Goal: Transaction & Acquisition: Book appointment/travel/reservation

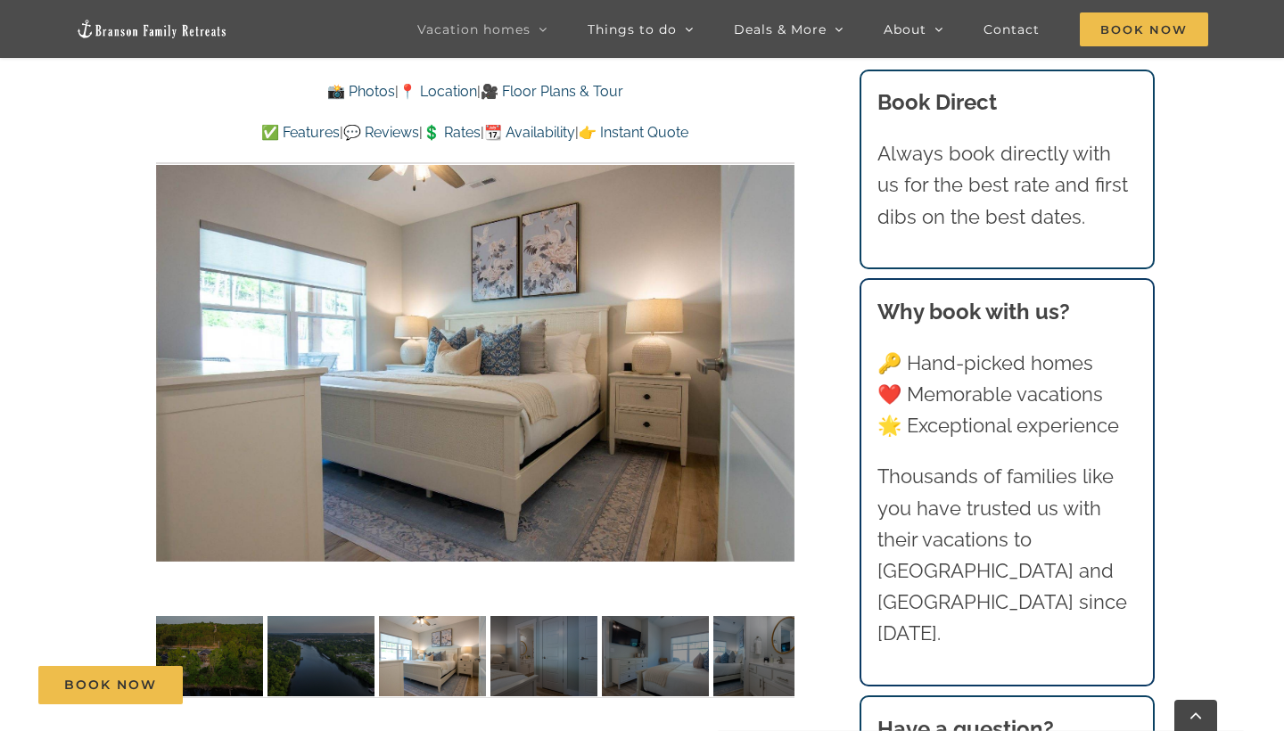
scroll to position [1219, 0]
click at [772, 349] on div at bounding box center [757, 348] width 55 height 111
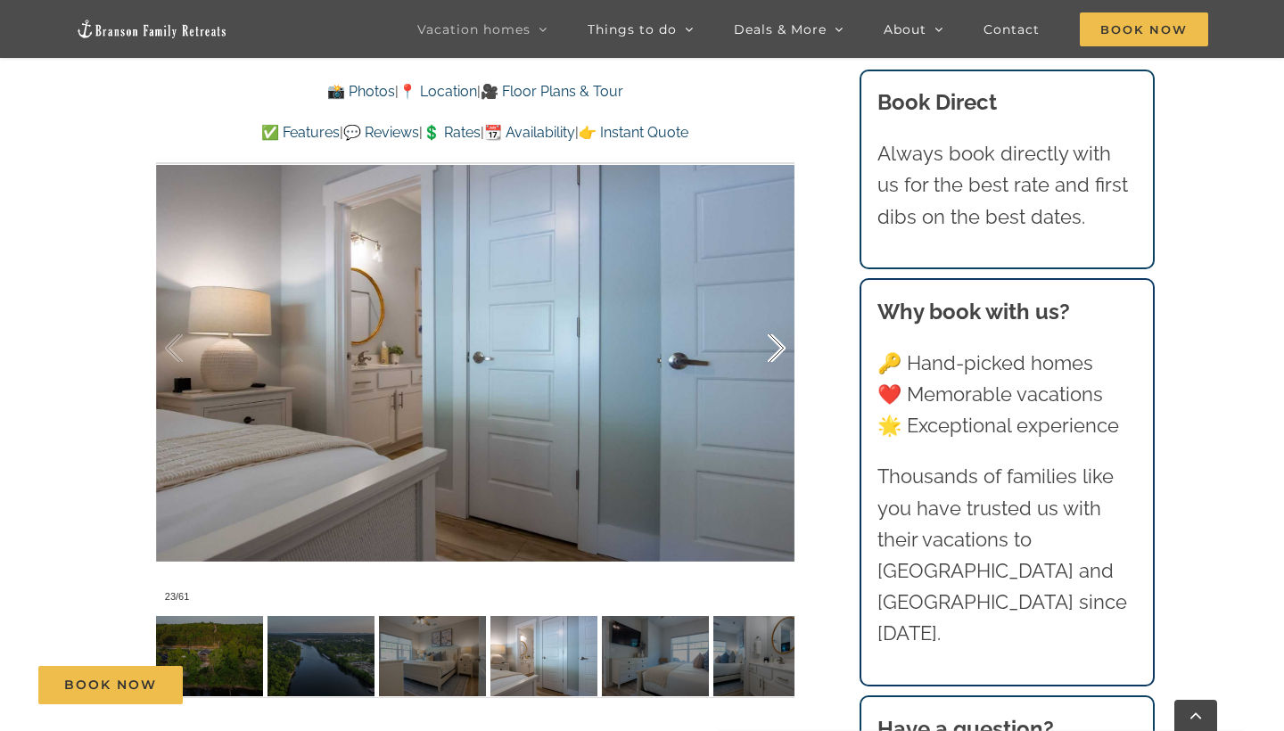
click at [772, 349] on div at bounding box center [757, 348] width 55 height 111
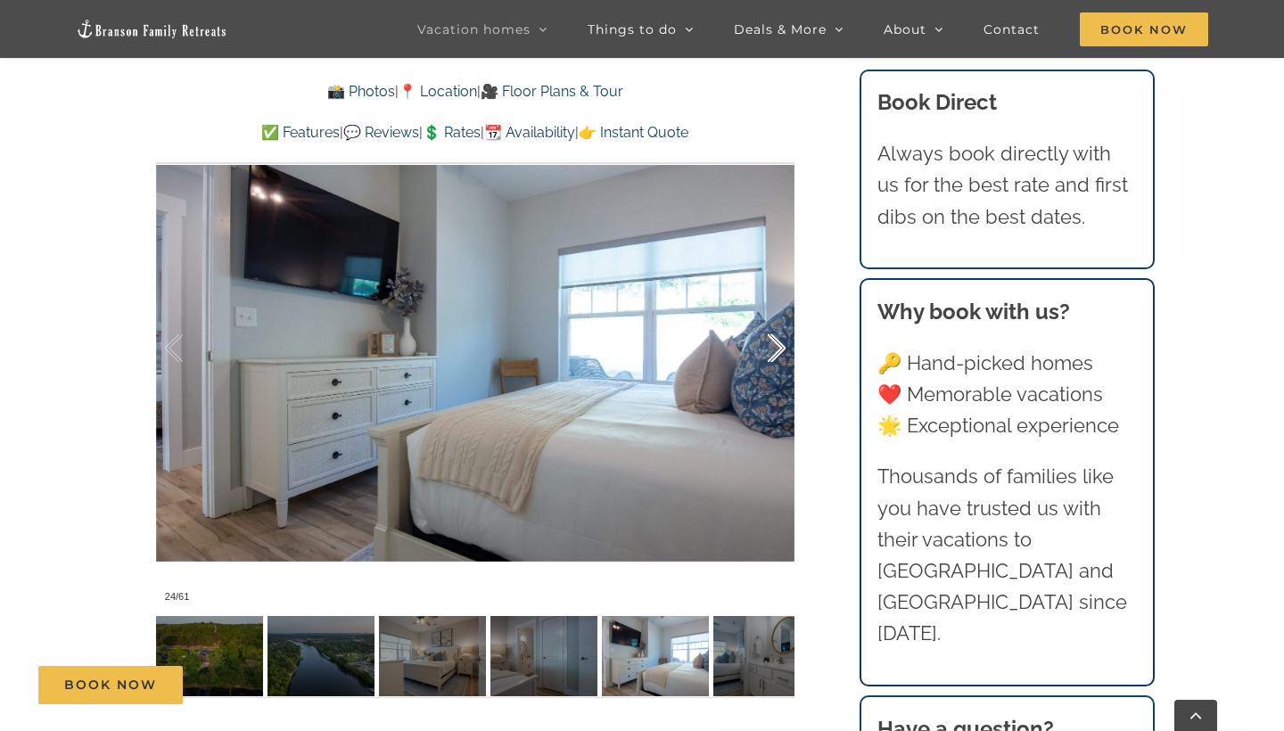
click at [772, 349] on div at bounding box center [757, 348] width 55 height 111
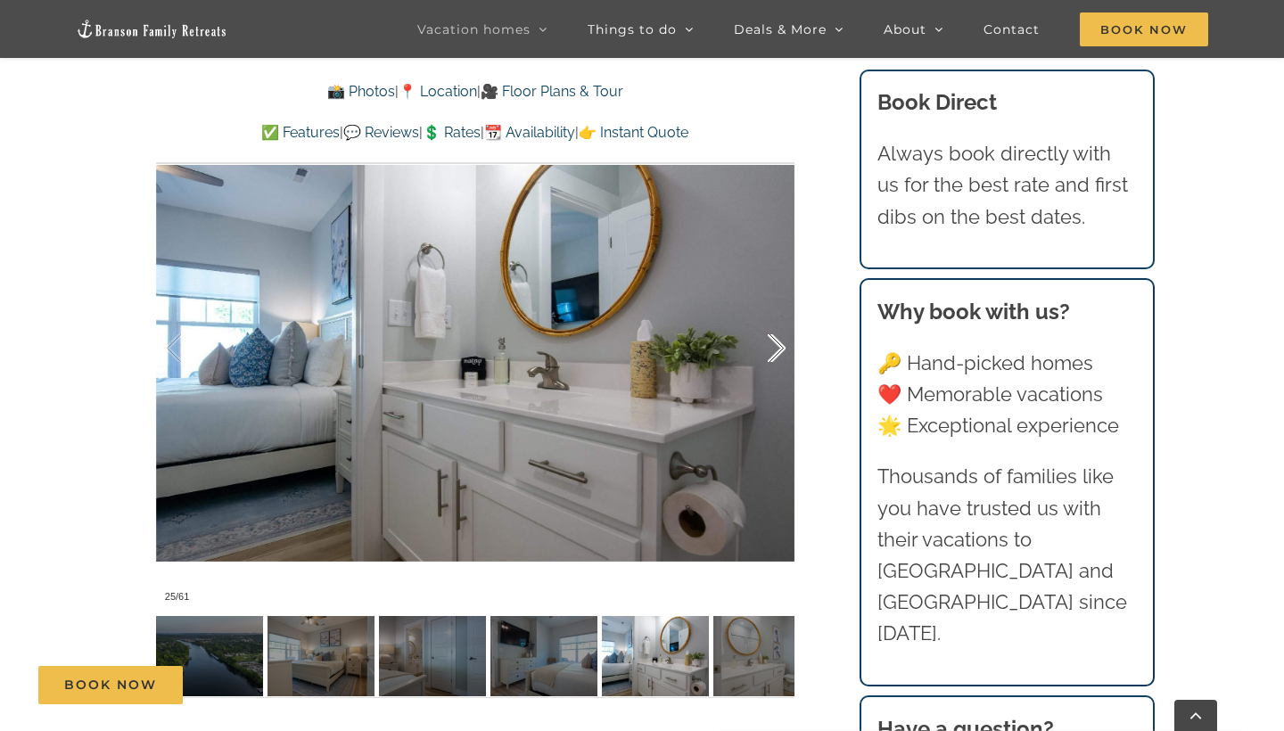
click at [772, 349] on div at bounding box center [757, 348] width 55 height 111
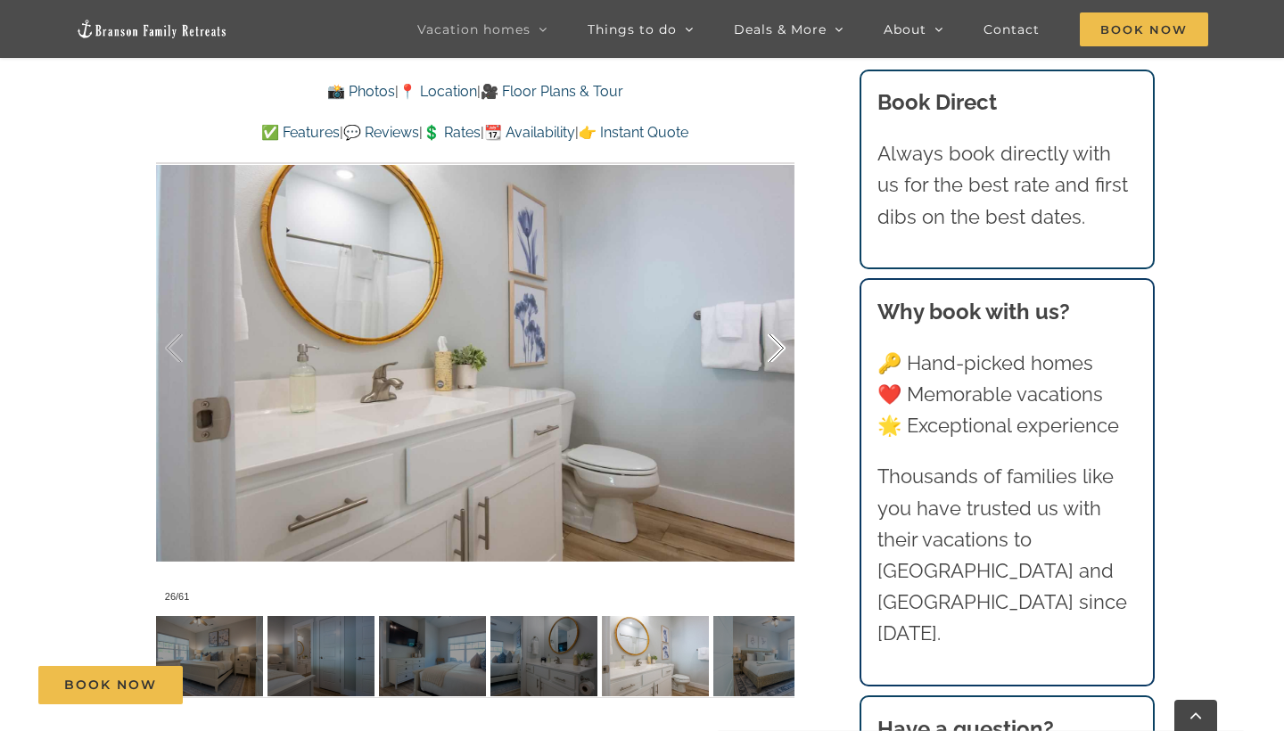
click at [772, 349] on div at bounding box center [757, 348] width 55 height 111
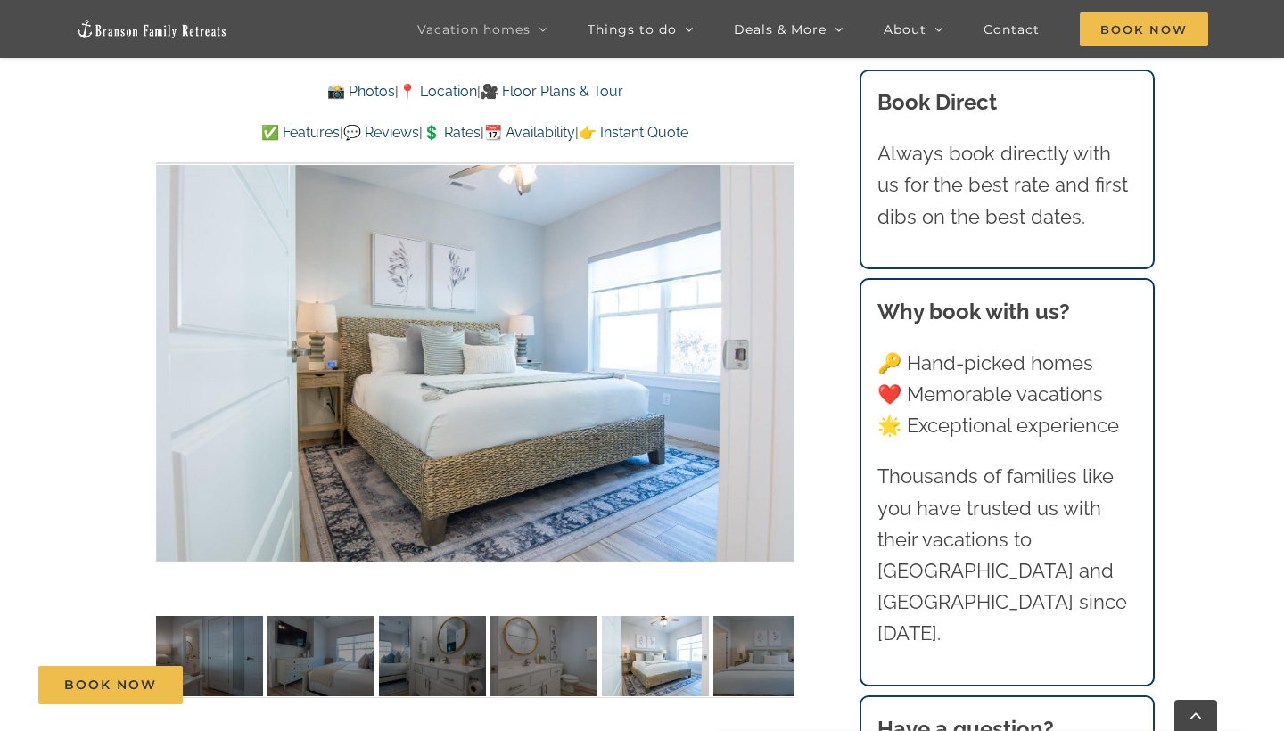
click at [1128, 261] on div "Book Direct Always book directly with us for the best rate and first dibs on th…" at bounding box center [1007, 170] width 295 height 201
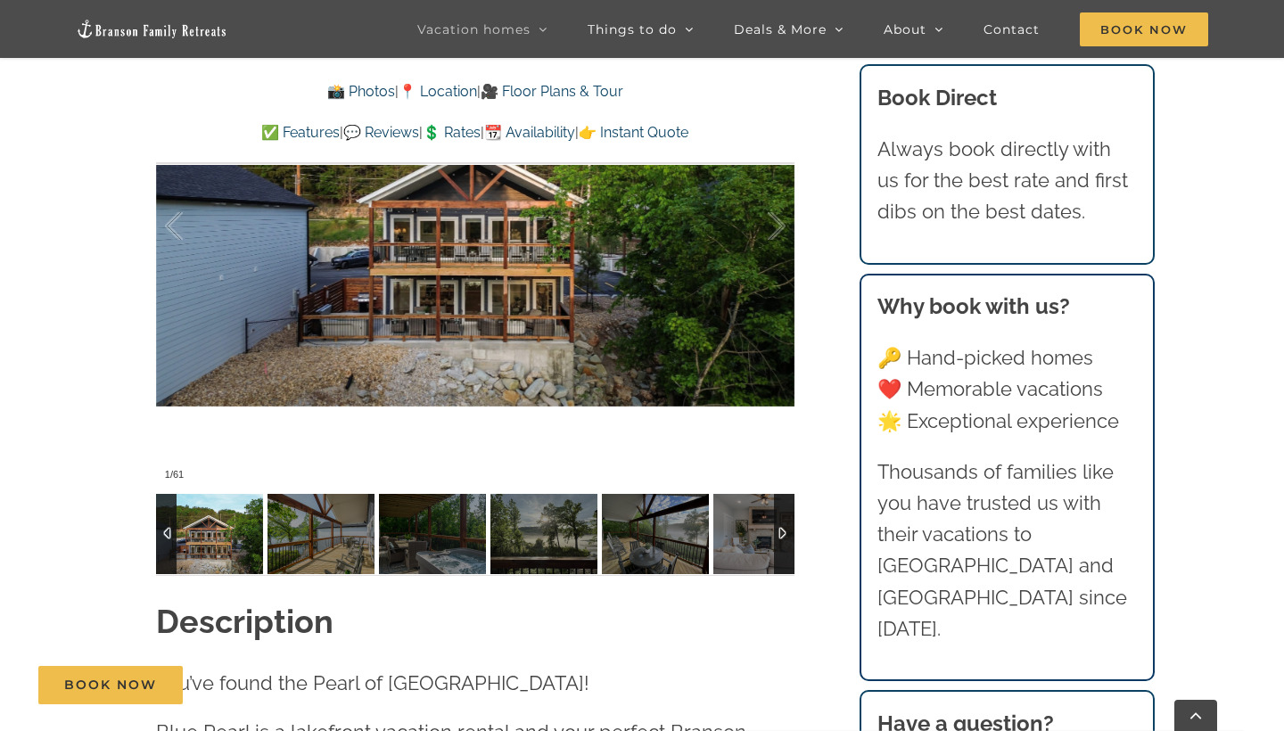
scroll to position [1389, 0]
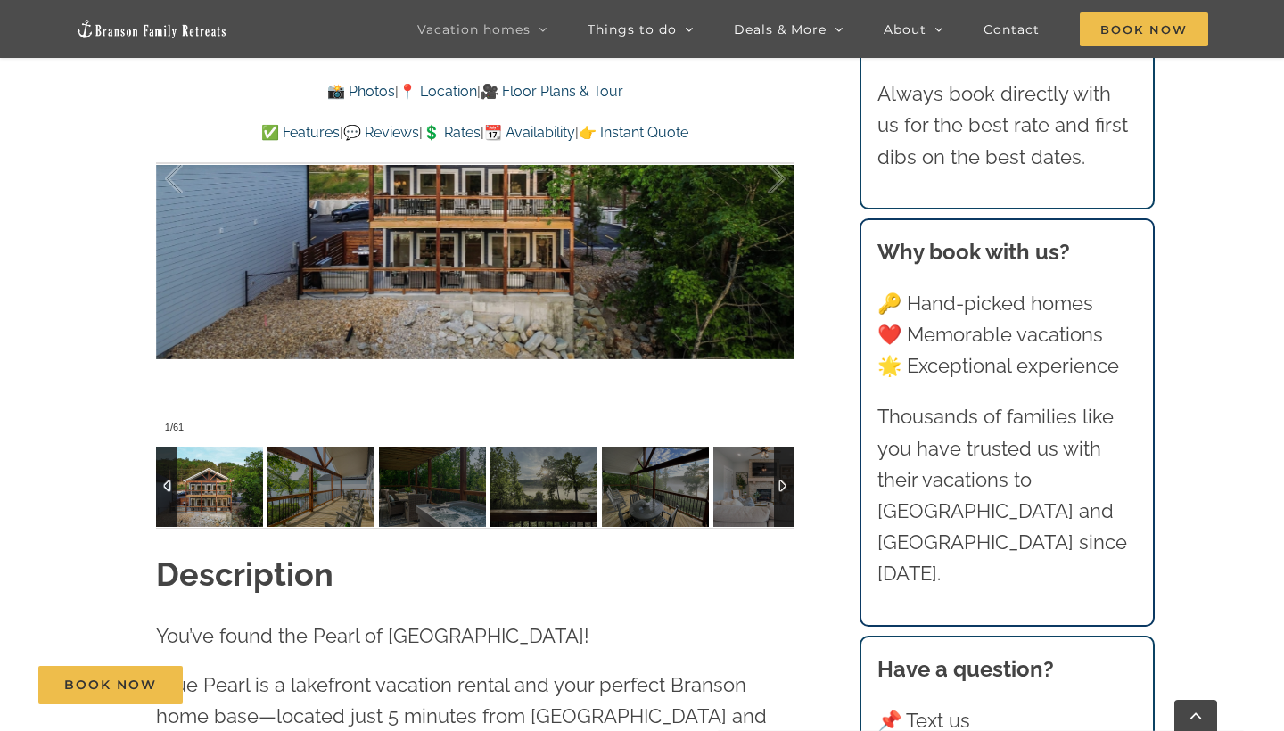
click at [272, 137] on link "✅ Features" at bounding box center [300, 132] width 78 height 17
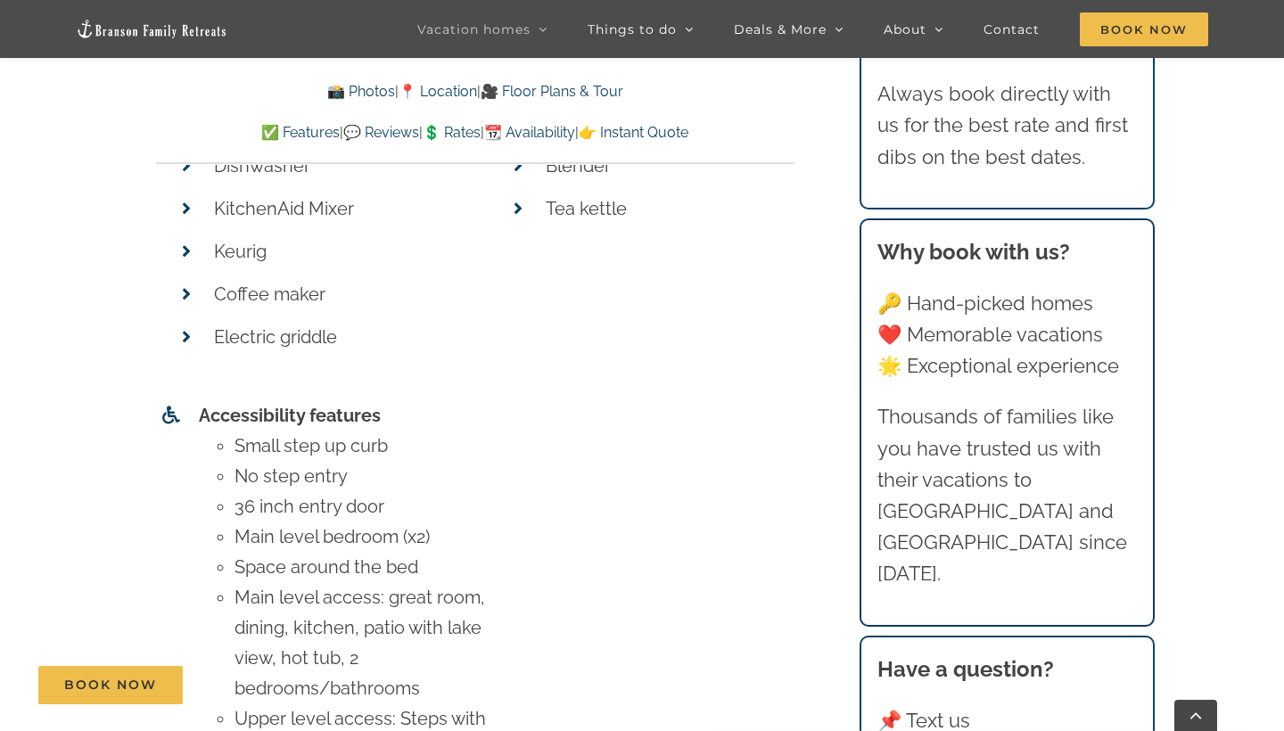
scroll to position [8025, 0]
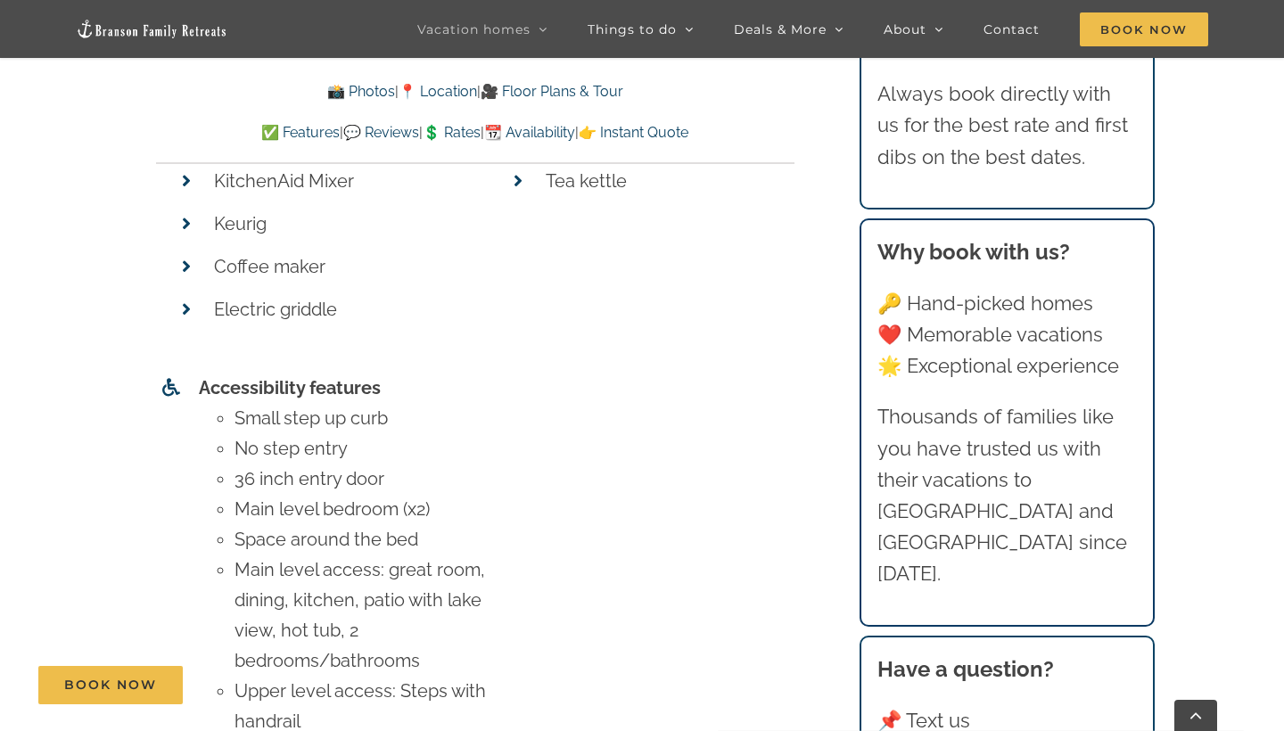
click at [358, 86] on link "📸 Photos" at bounding box center [361, 91] width 68 height 17
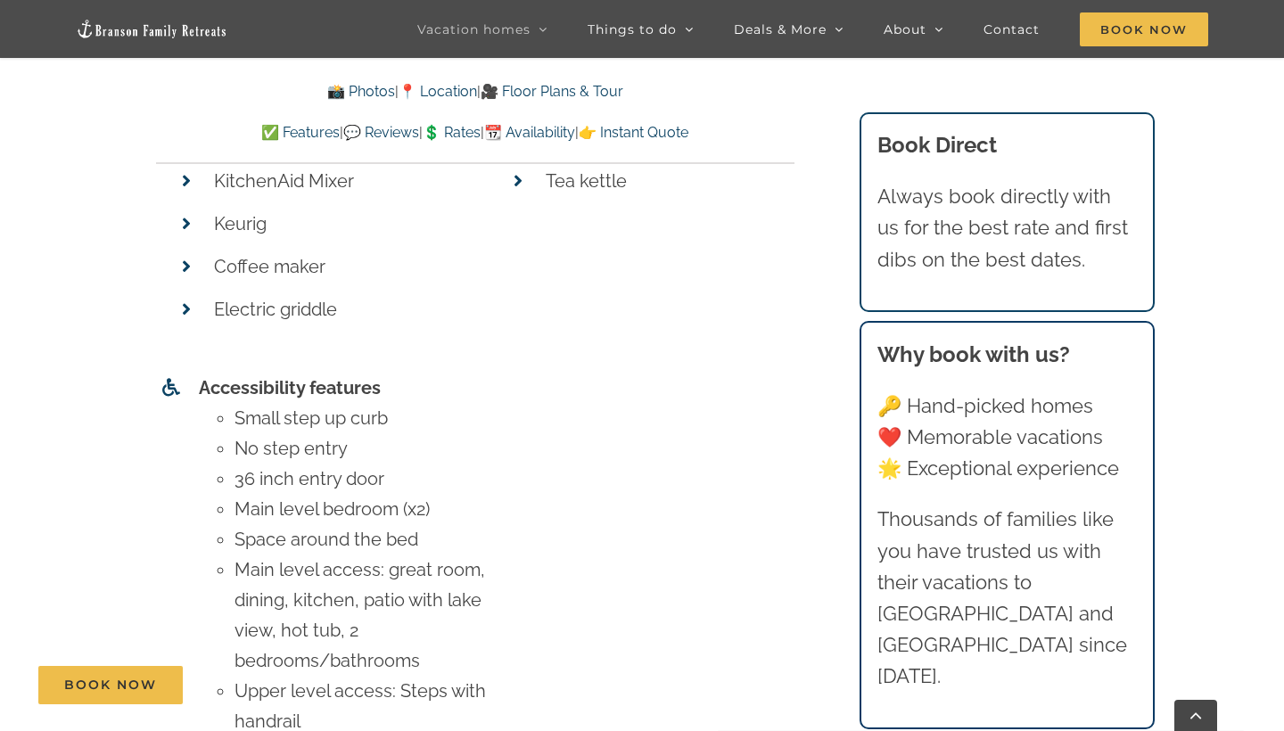
scroll to position [1125, 0]
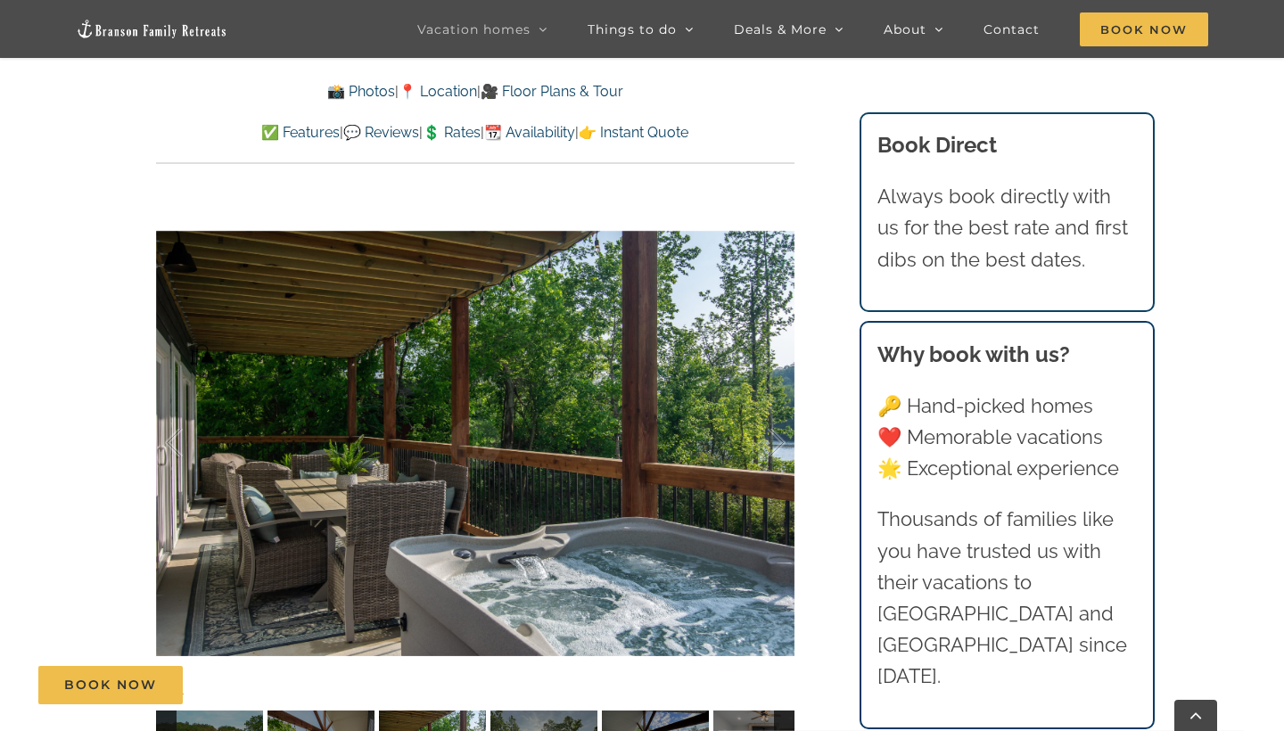
click at [817, 394] on div "[GEOGRAPHIC_DATA] luxury awaits at [GEOGRAPHIC_DATA], a vacation rental on [GEO…" at bounding box center [475, 290] width 710 height 1051
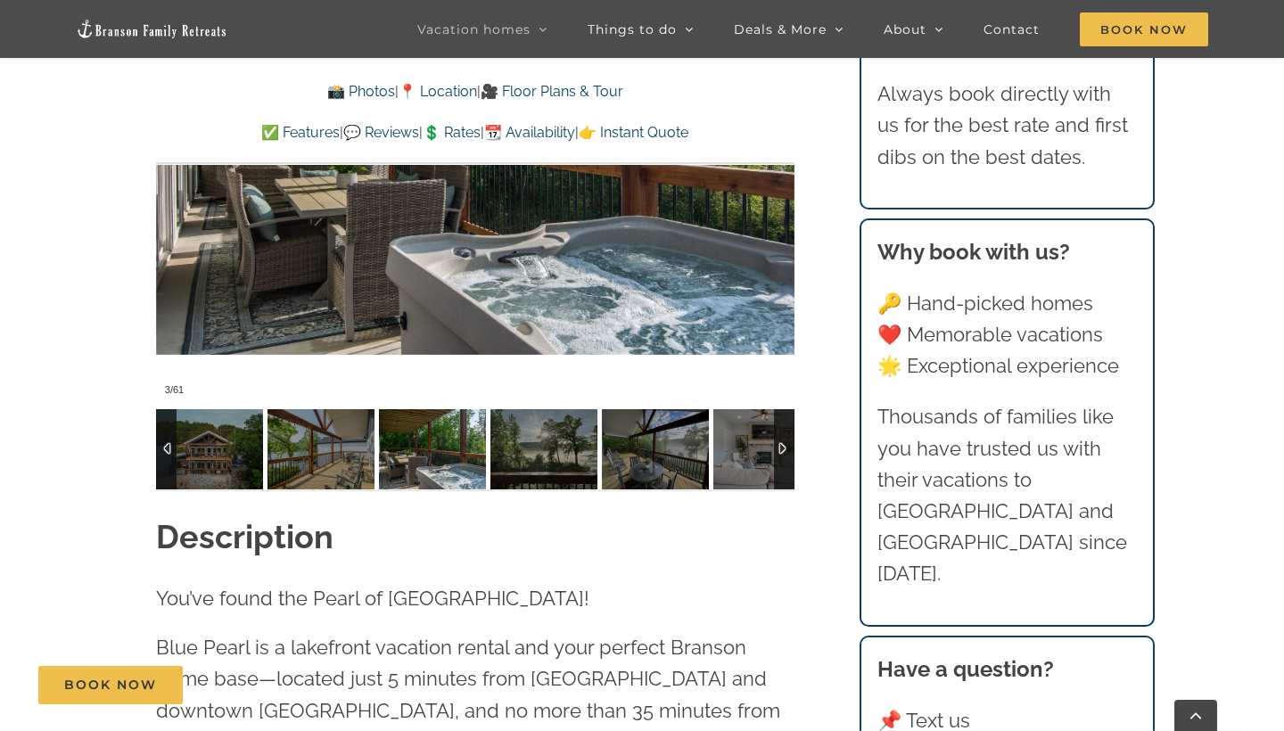
scroll to position [1440, 0]
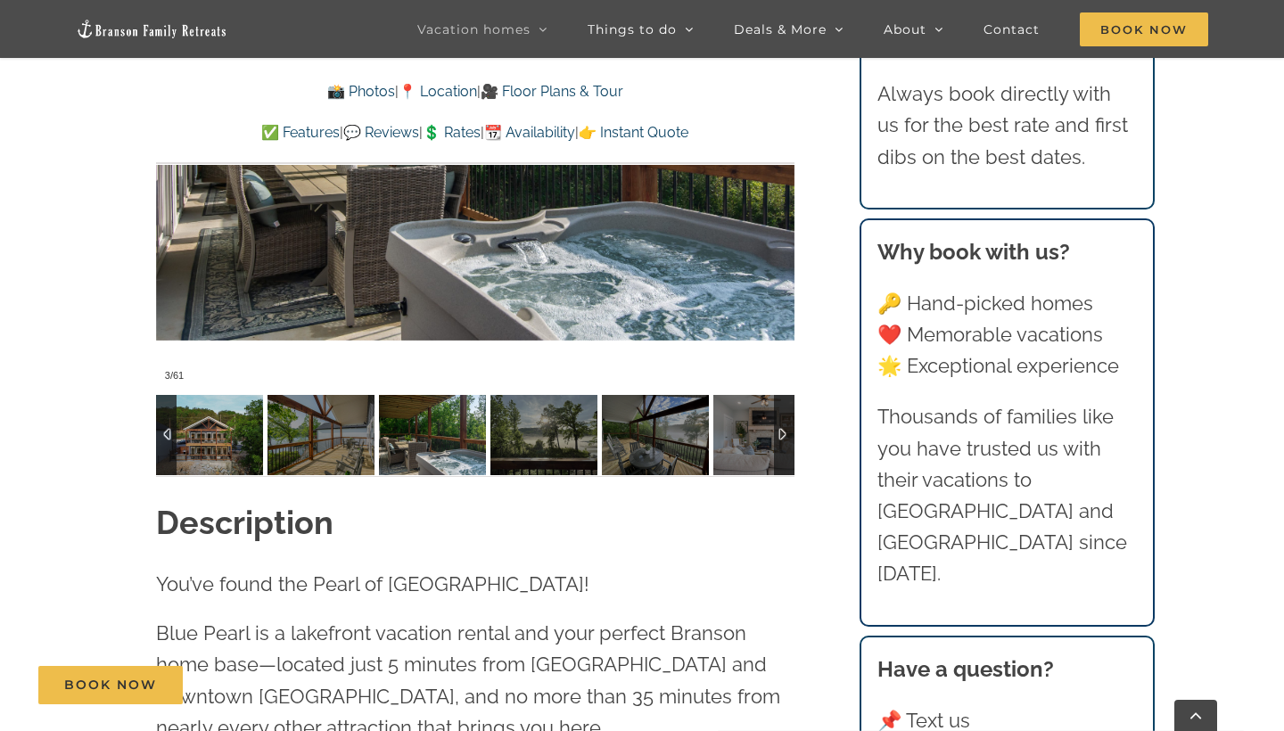
click at [166, 449] on div at bounding box center [166, 435] width 21 height 80
click at [241, 432] on img at bounding box center [209, 435] width 107 height 80
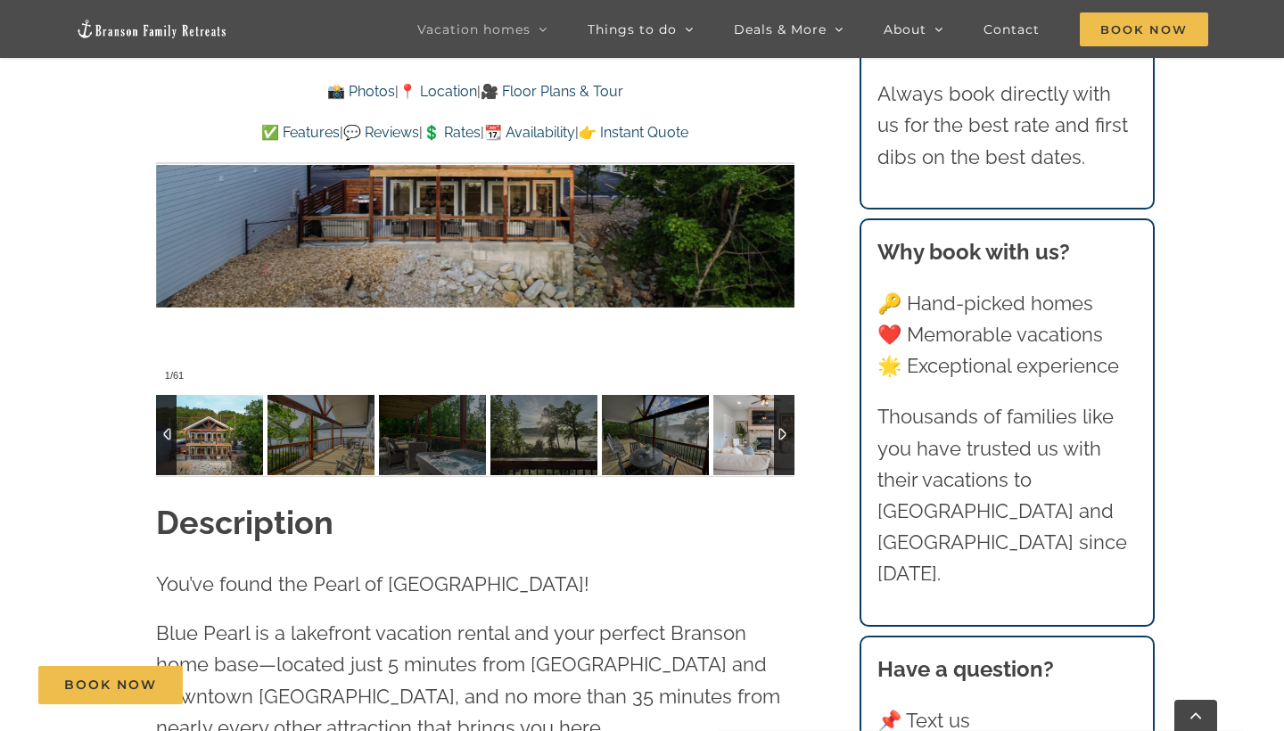
click at [741, 453] on img at bounding box center [767, 435] width 107 height 80
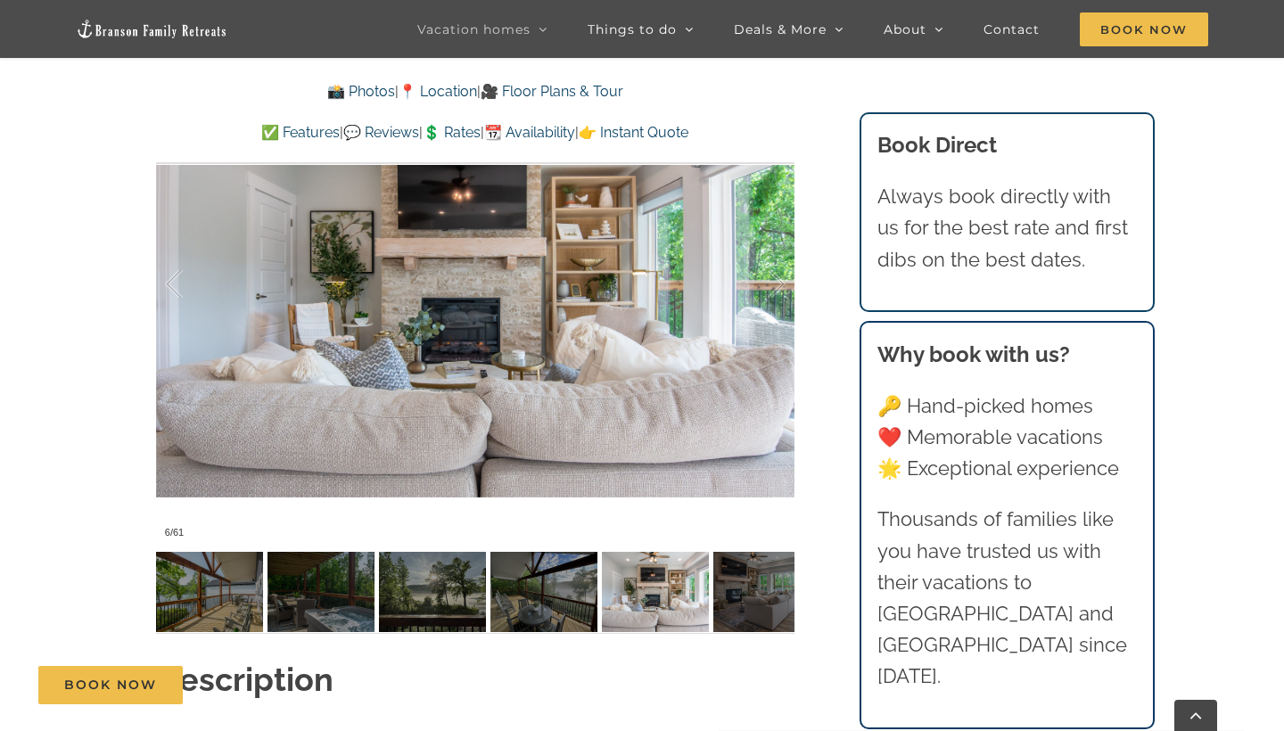
scroll to position [1276, 0]
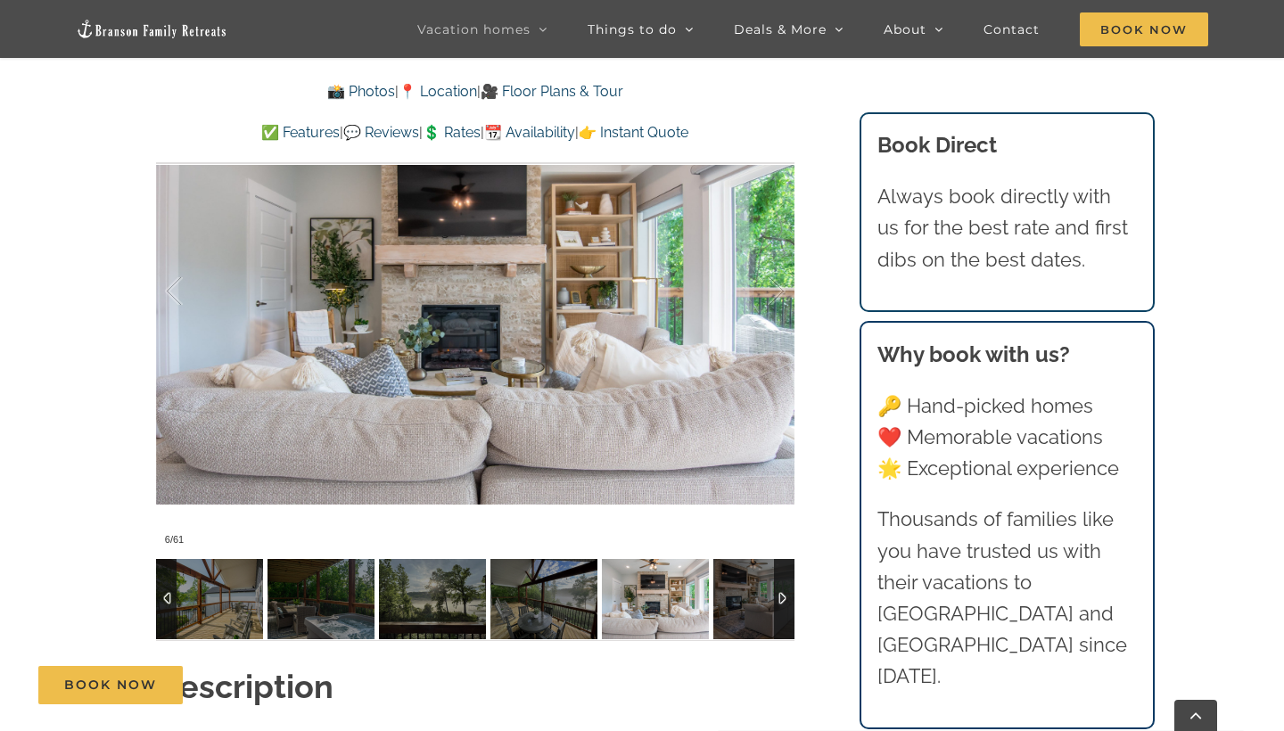
click at [783, 604] on div at bounding box center [784, 599] width 21 height 80
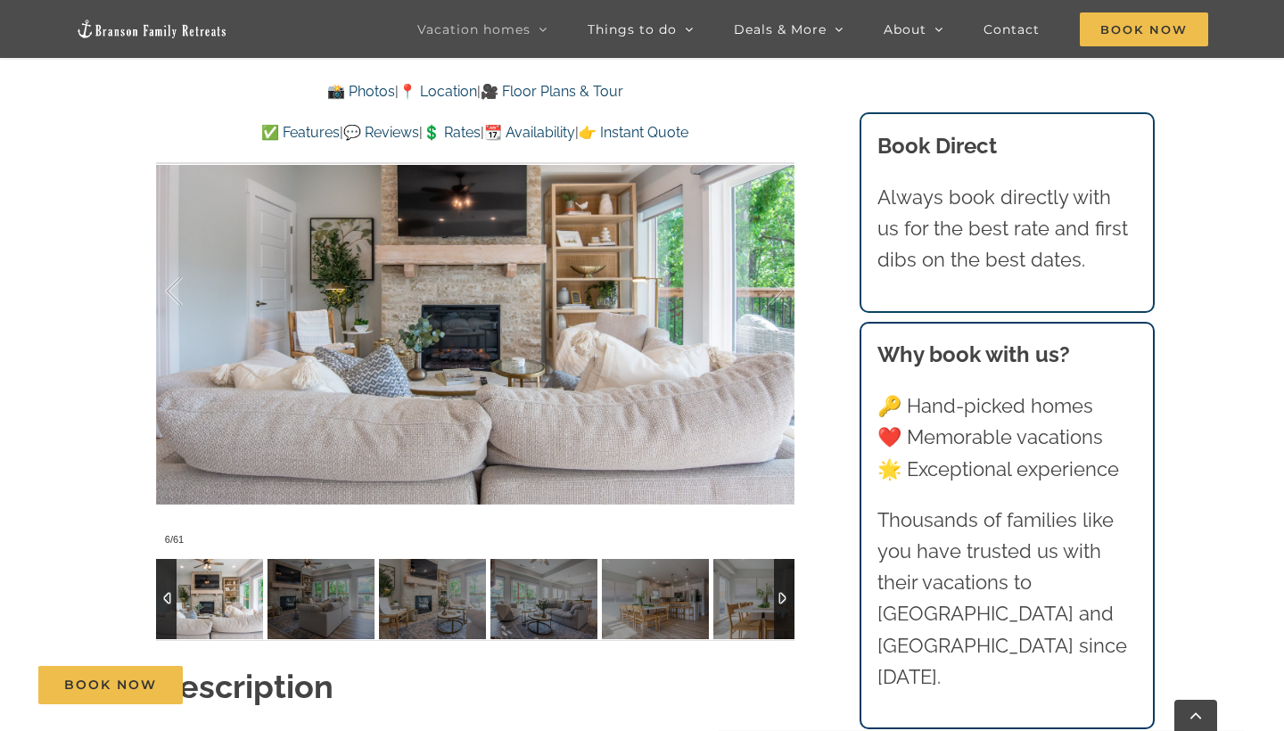
click at [783, 604] on div at bounding box center [784, 599] width 21 height 80
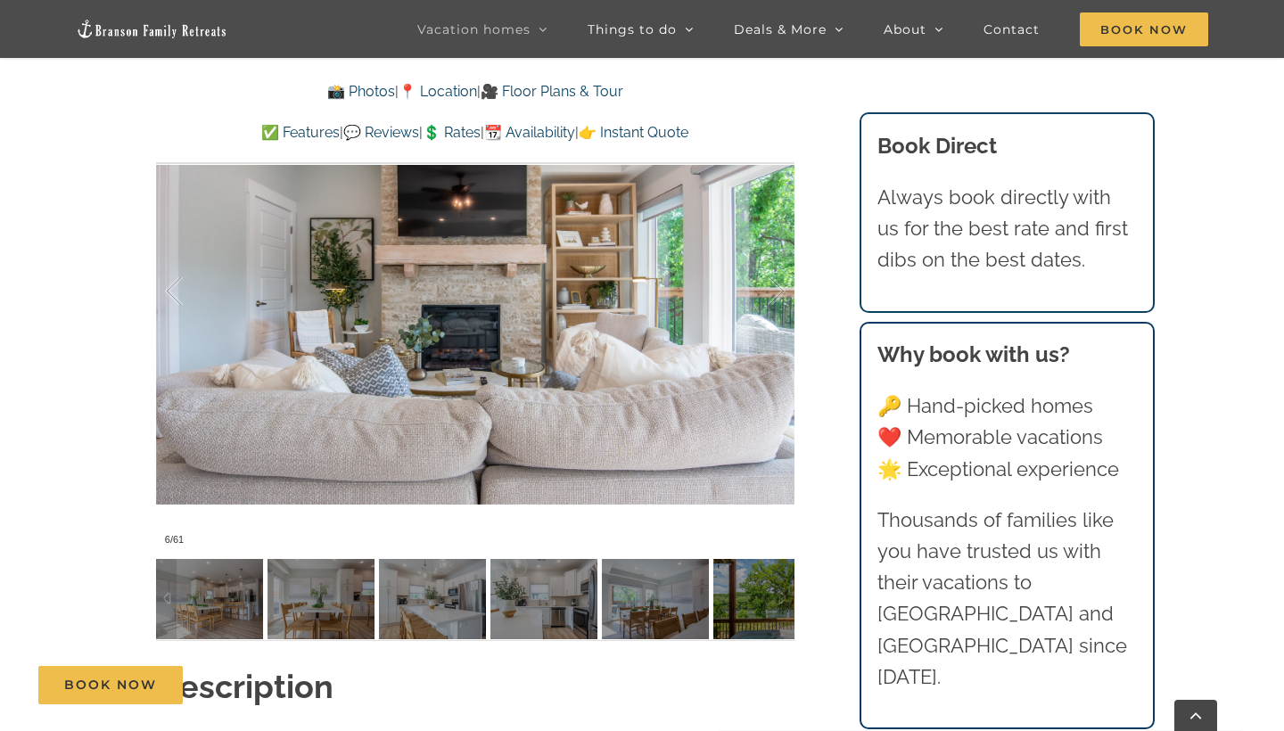
click at [812, 578] on div "[GEOGRAPHIC_DATA] luxury awaits at [GEOGRAPHIC_DATA], a vacation rental on [GEO…" at bounding box center [475, 138] width 710 height 1051
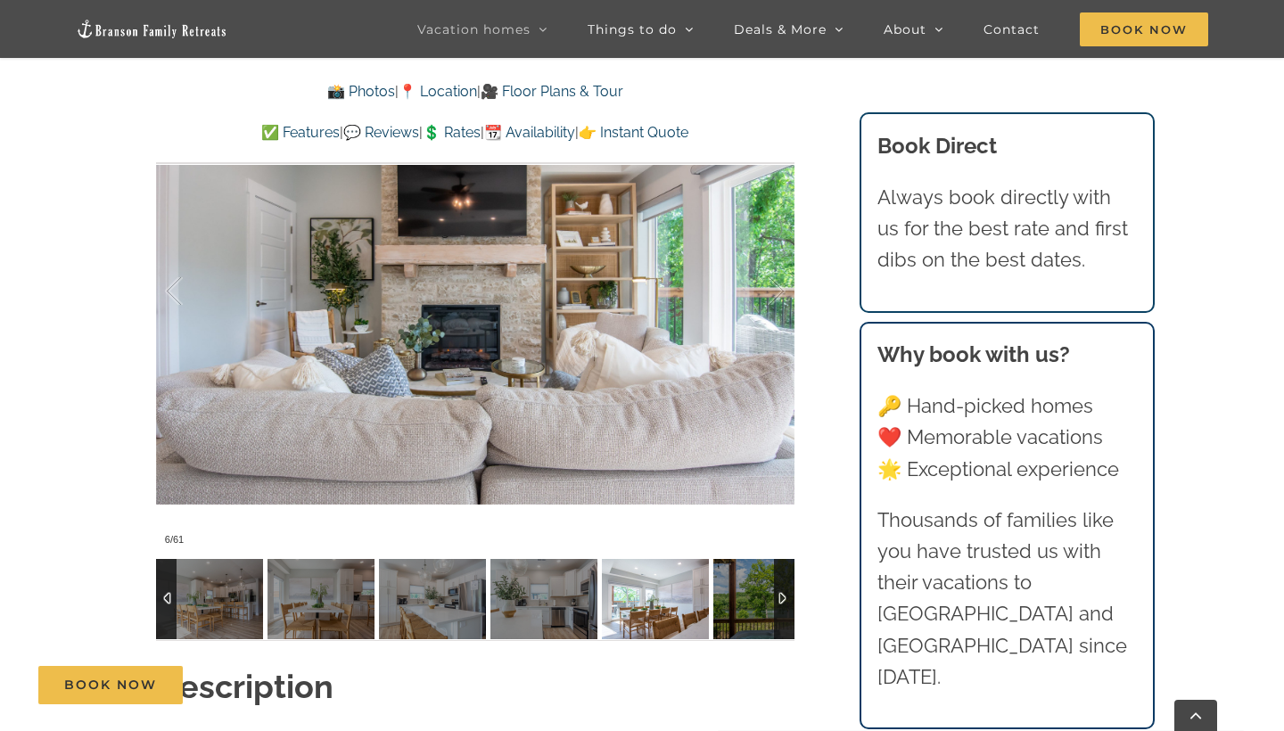
click at [690, 605] on img at bounding box center [655, 599] width 107 height 80
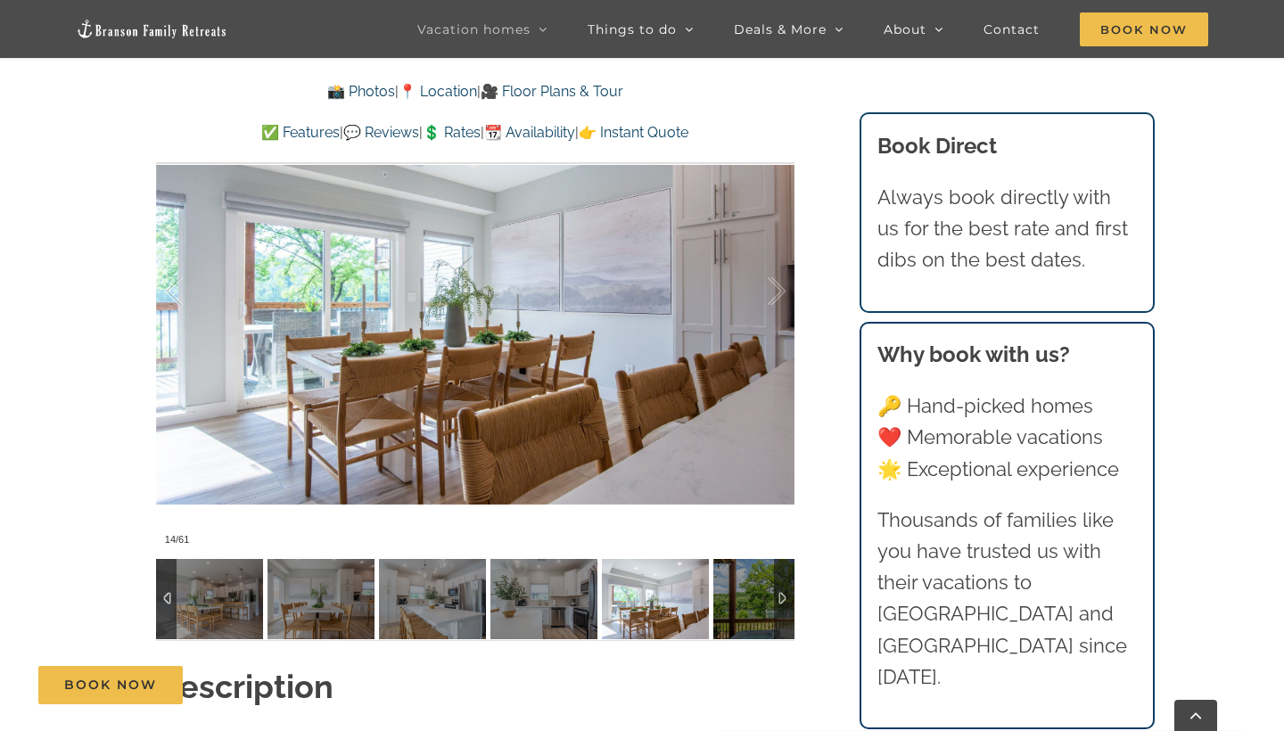
click at [787, 602] on div at bounding box center [784, 599] width 21 height 80
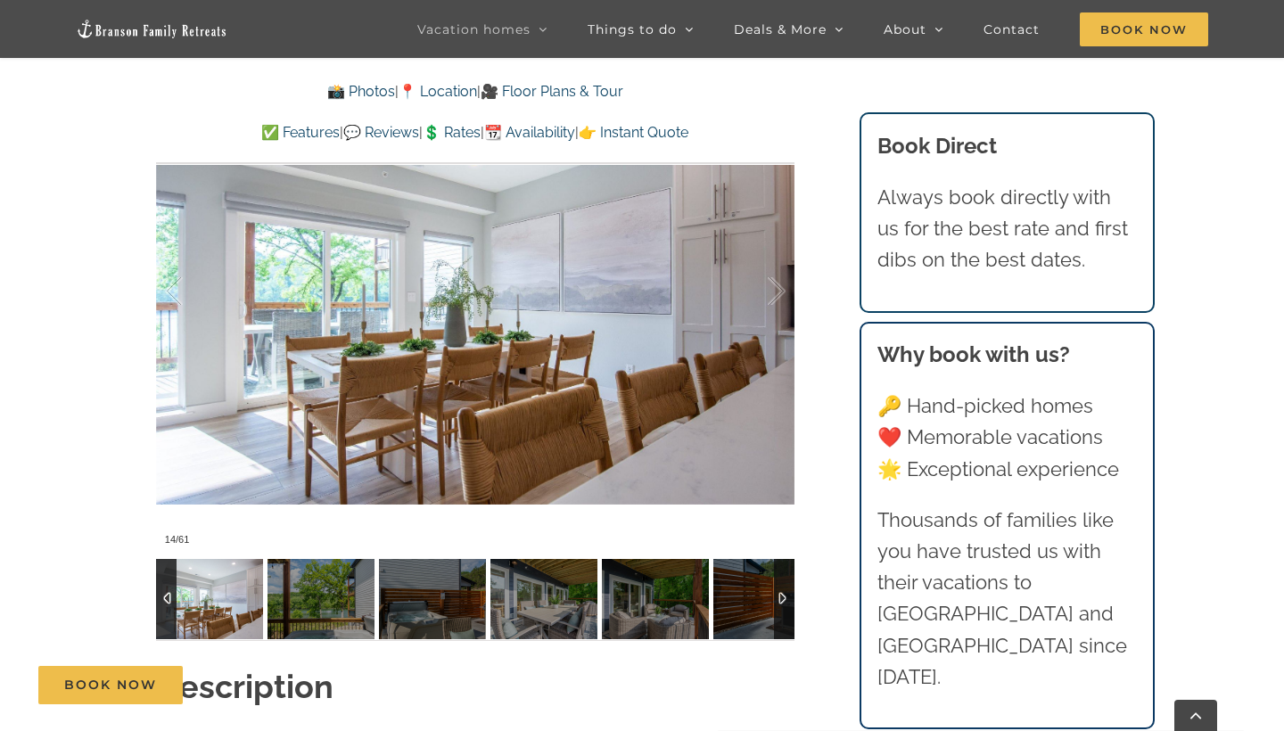
click at [787, 602] on div at bounding box center [784, 599] width 21 height 80
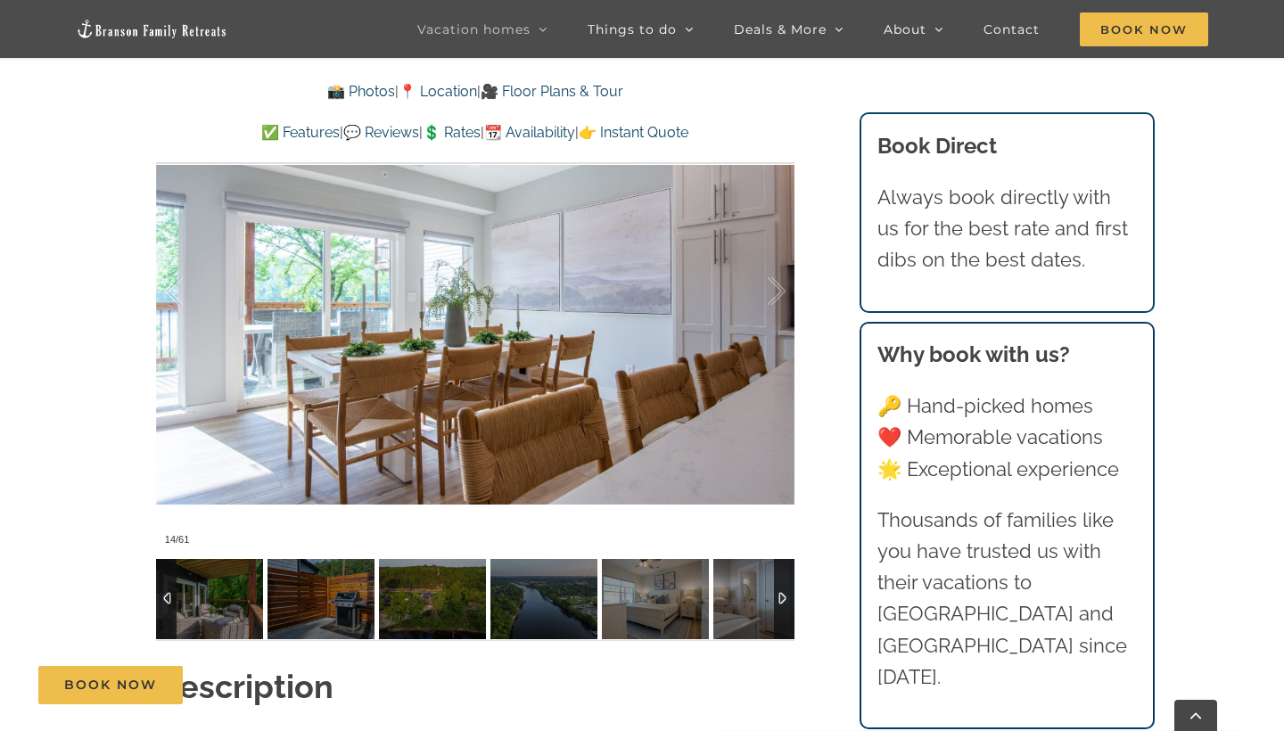
click at [787, 602] on div at bounding box center [784, 599] width 21 height 80
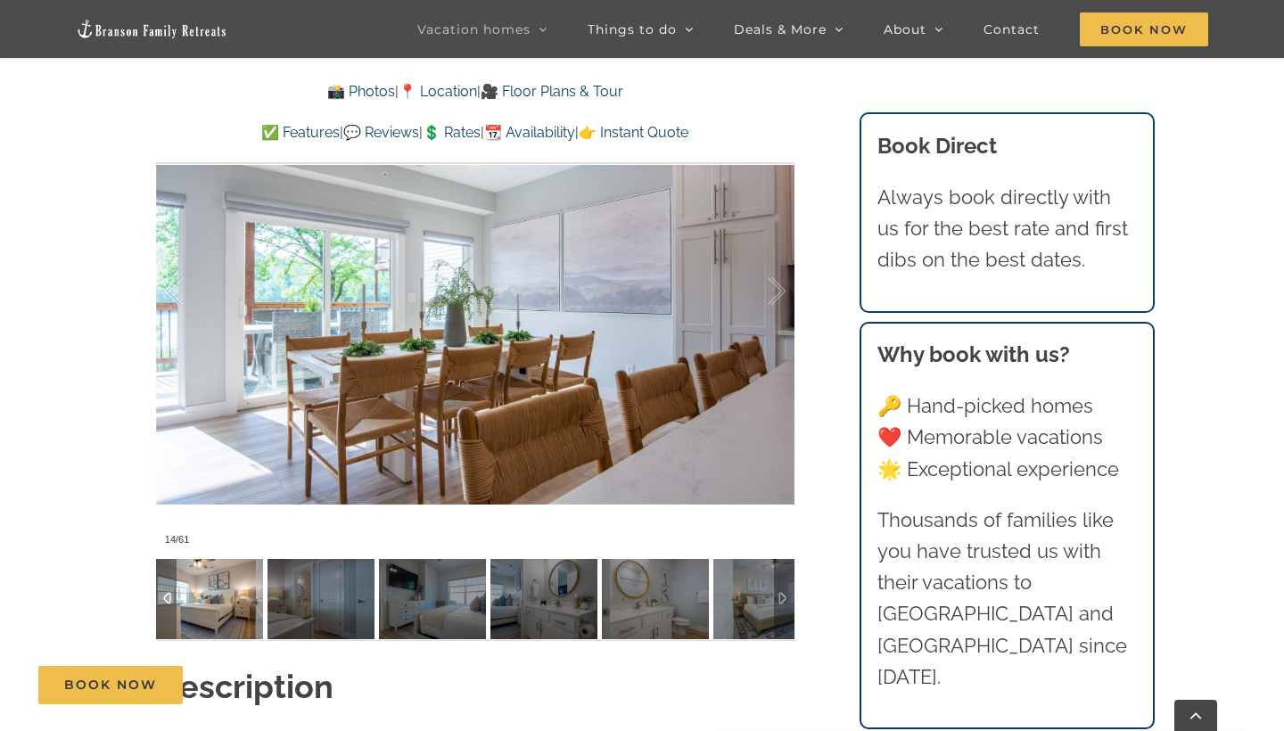
click at [254, 612] on img at bounding box center [209, 599] width 107 height 80
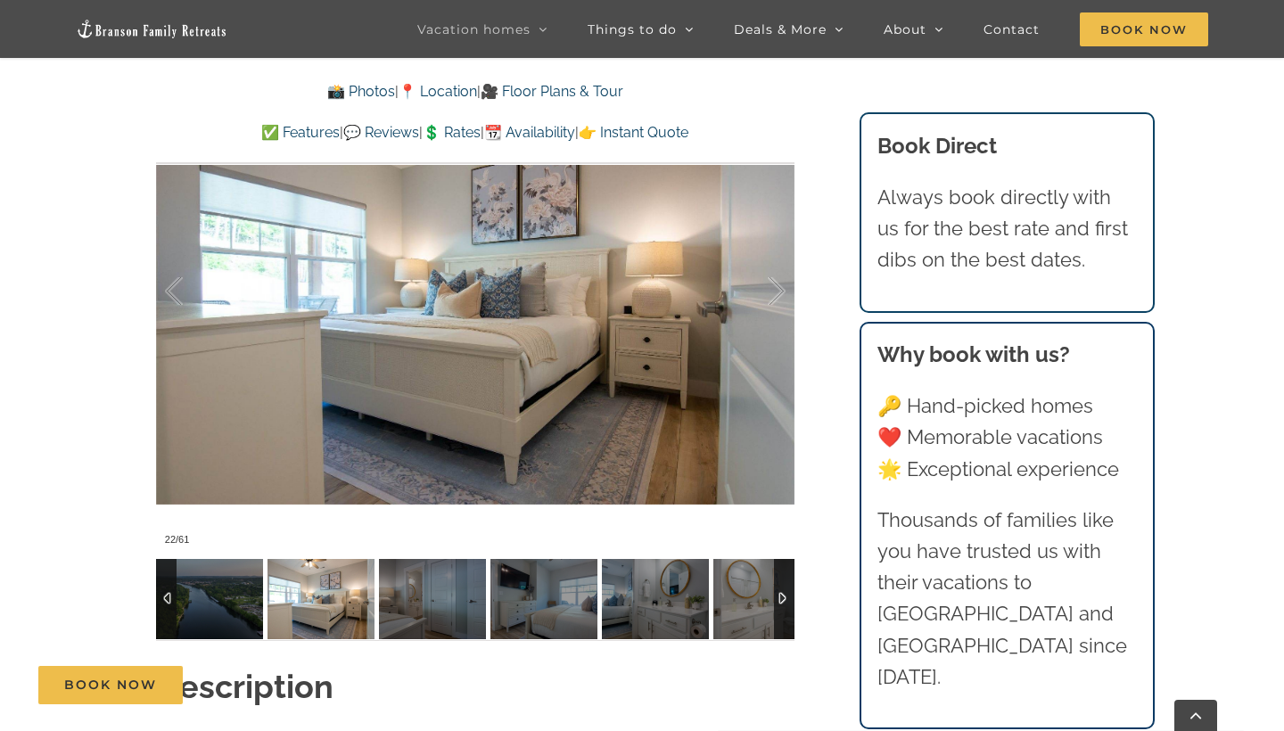
click at [324, 607] on img at bounding box center [321, 599] width 107 height 80
click at [405, 629] on img at bounding box center [432, 599] width 107 height 80
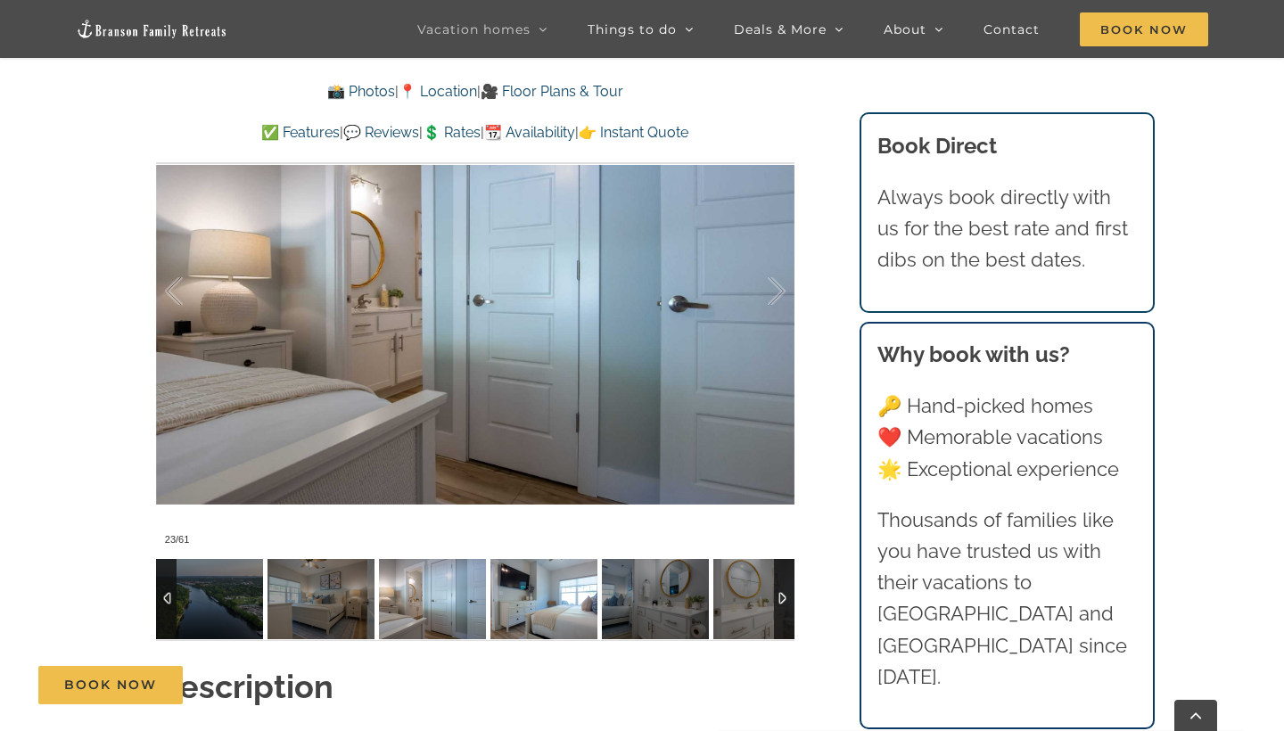
click at [536, 600] on img at bounding box center [544, 599] width 107 height 80
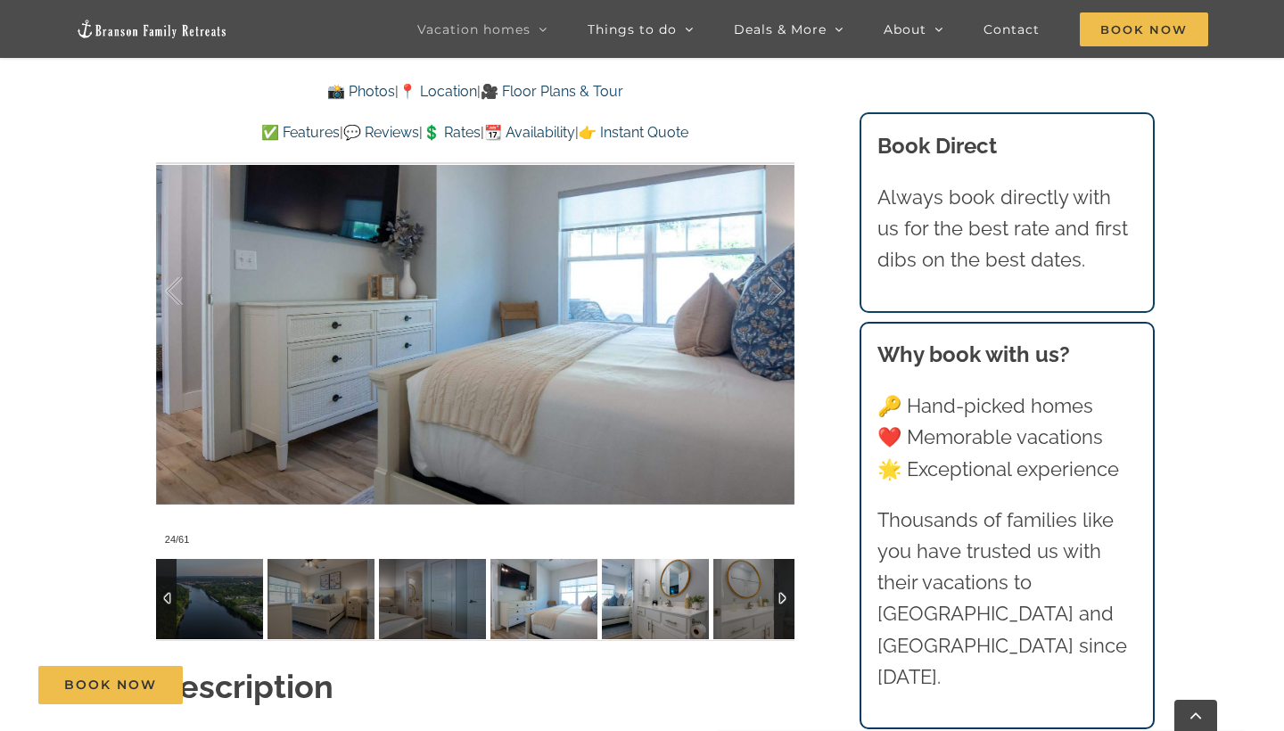
click at [669, 582] on img at bounding box center [655, 599] width 107 height 80
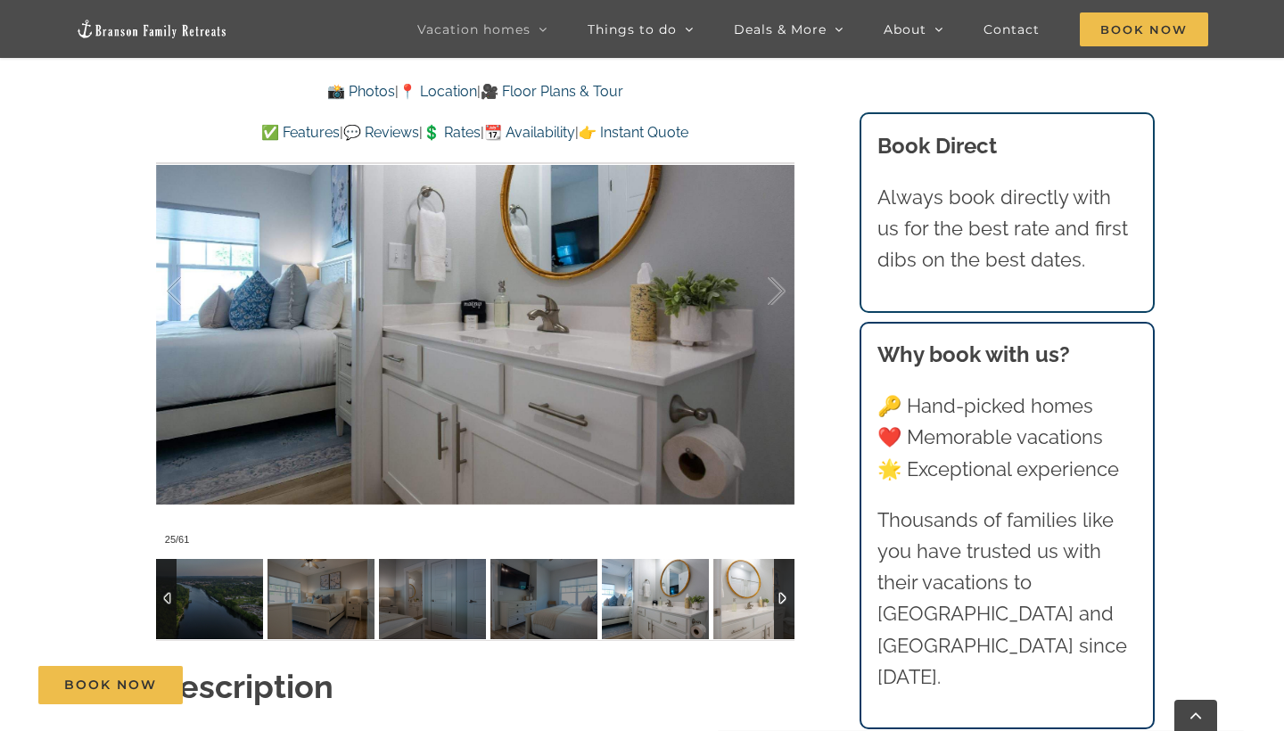
click at [738, 585] on img at bounding box center [767, 599] width 107 height 80
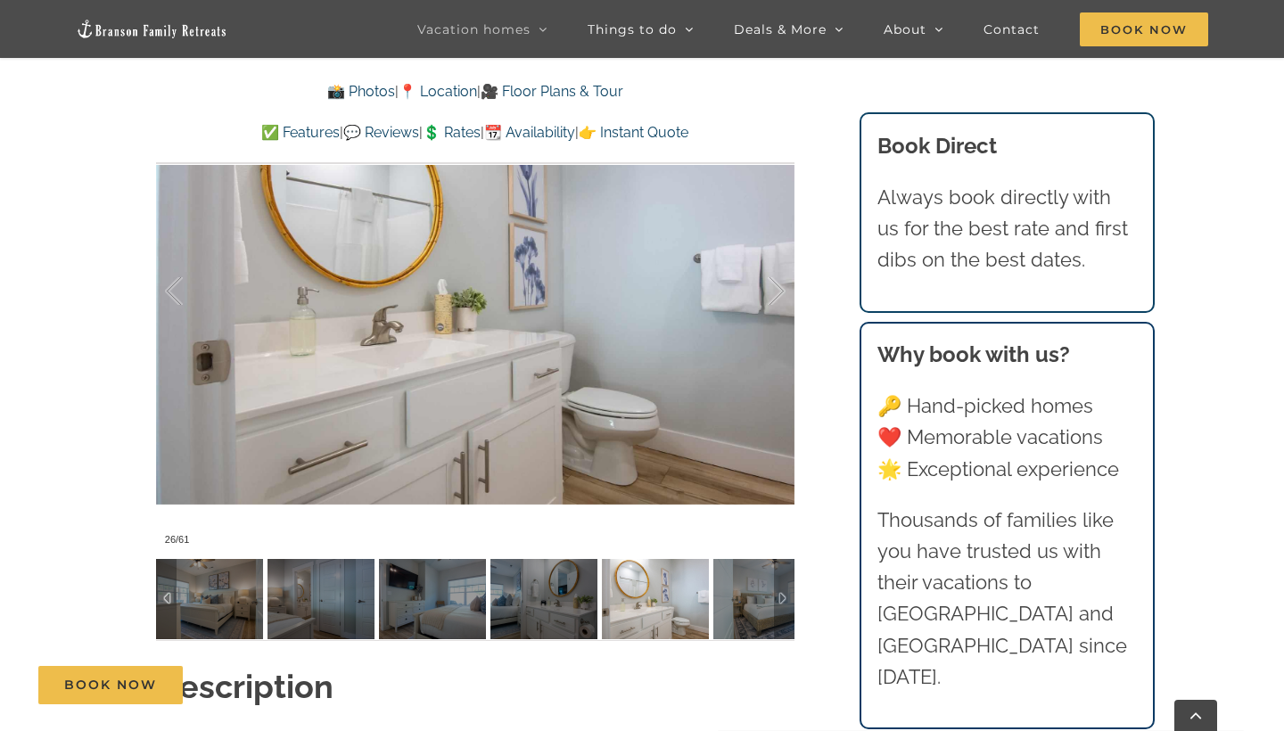
click at [780, 596] on div at bounding box center [784, 599] width 21 height 80
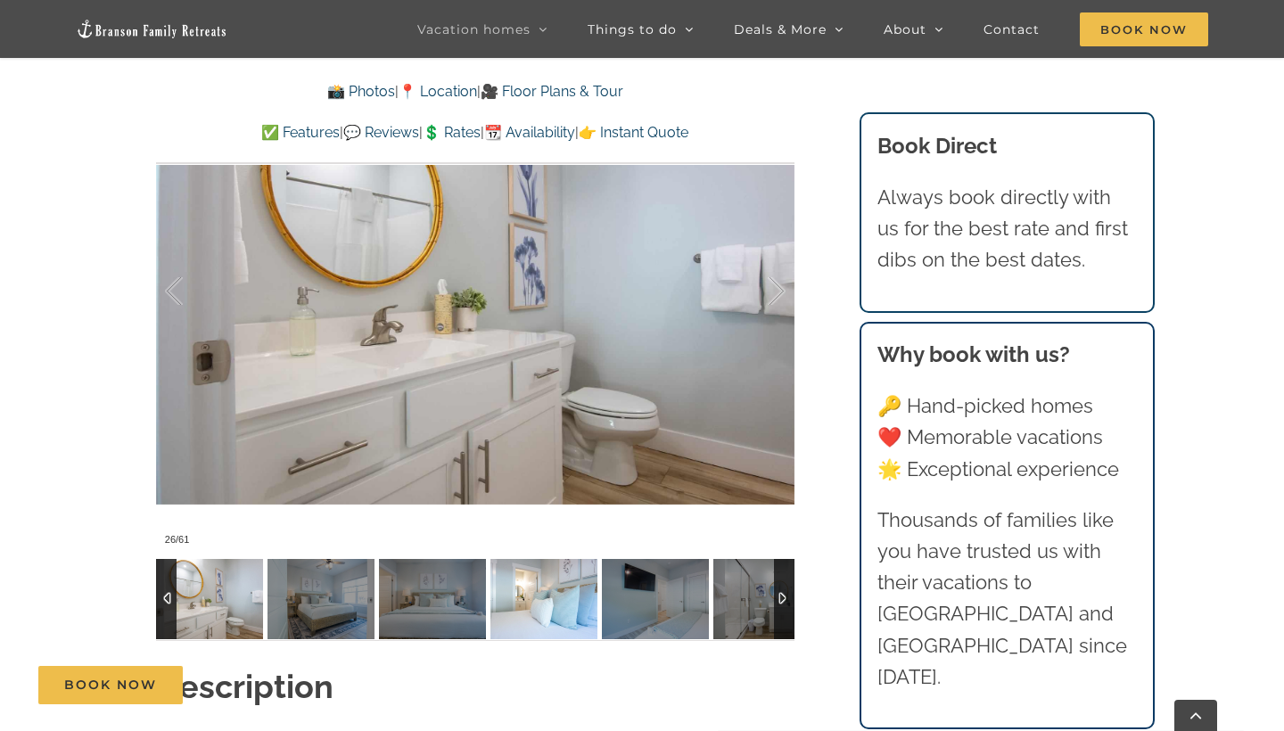
click at [569, 615] on img at bounding box center [544, 599] width 107 height 80
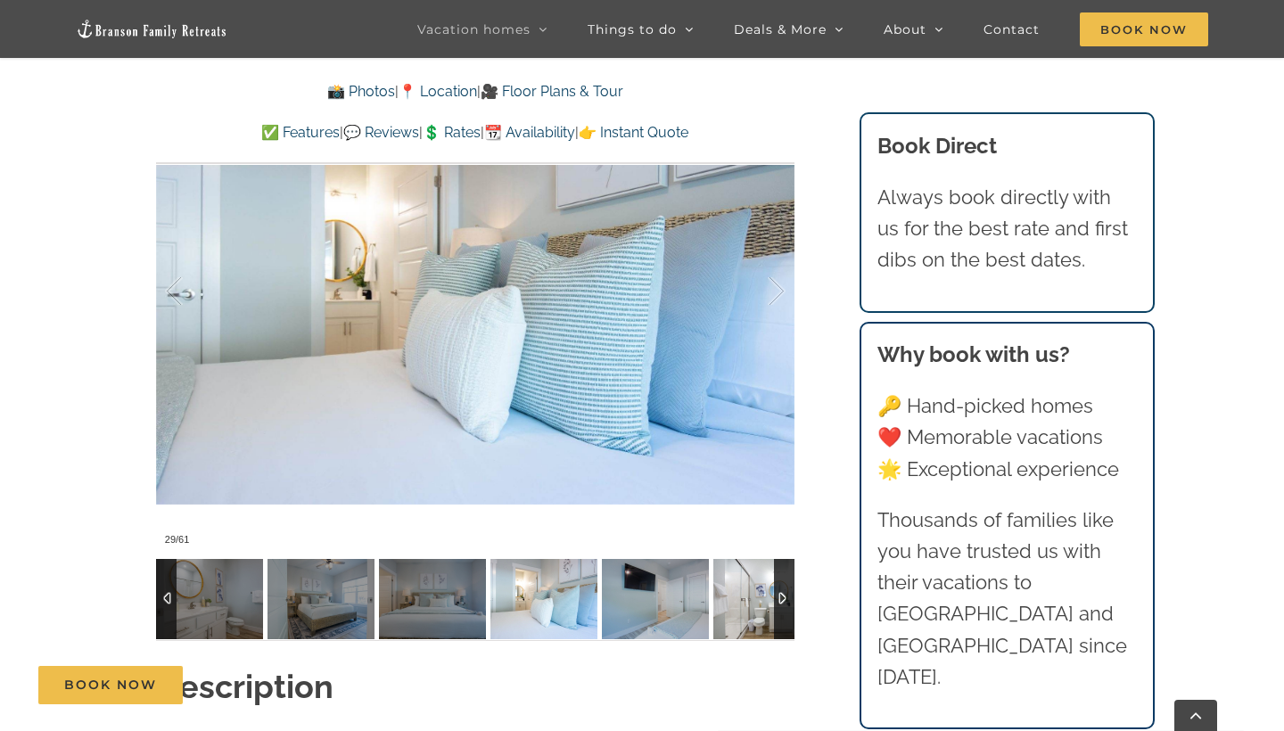
click at [759, 614] on img at bounding box center [767, 599] width 107 height 80
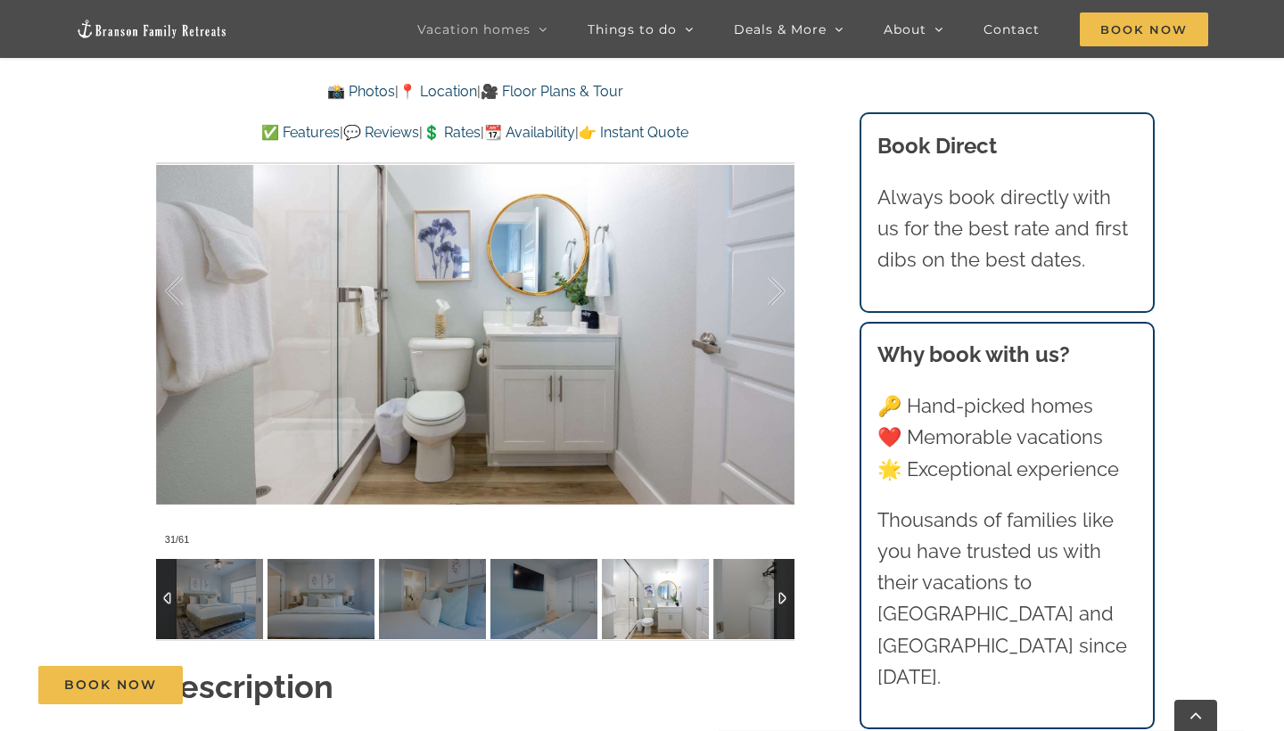
click at [793, 598] on div at bounding box center [784, 599] width 21 height 80
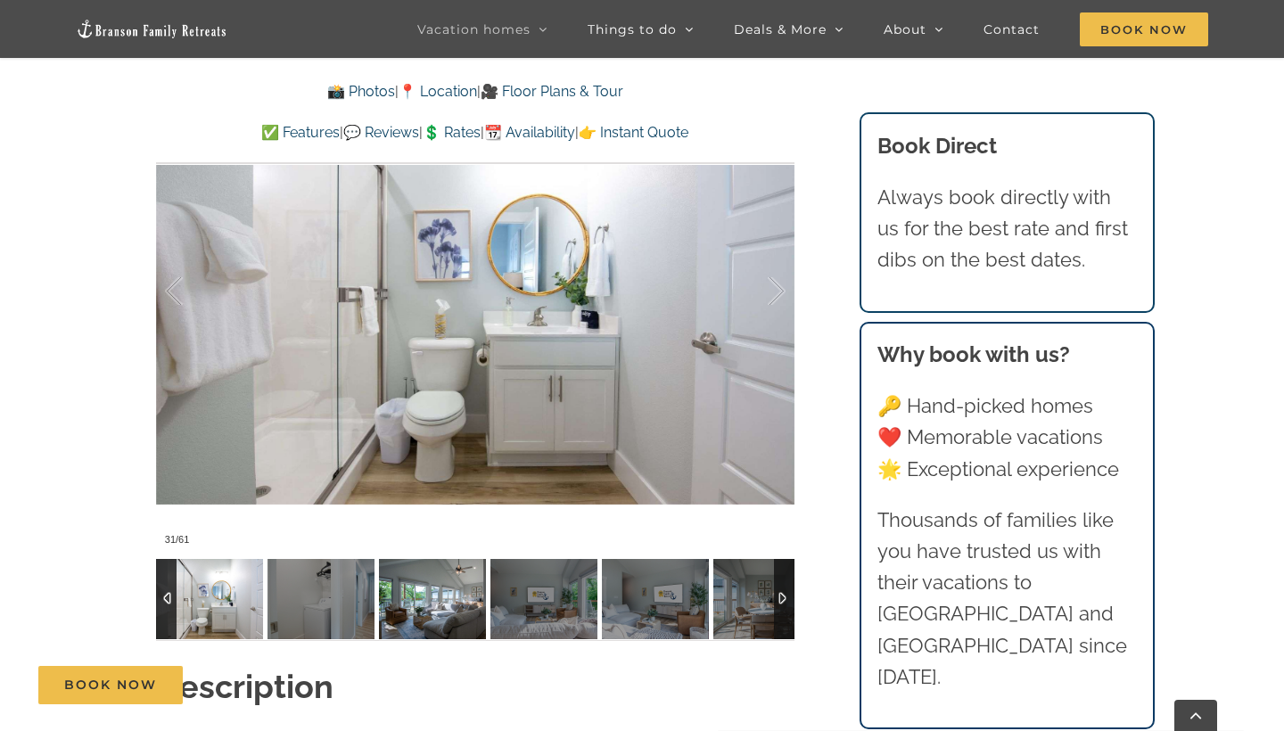
click at [417, 618] on img at bounding box center [432, 599] width 107 height 80
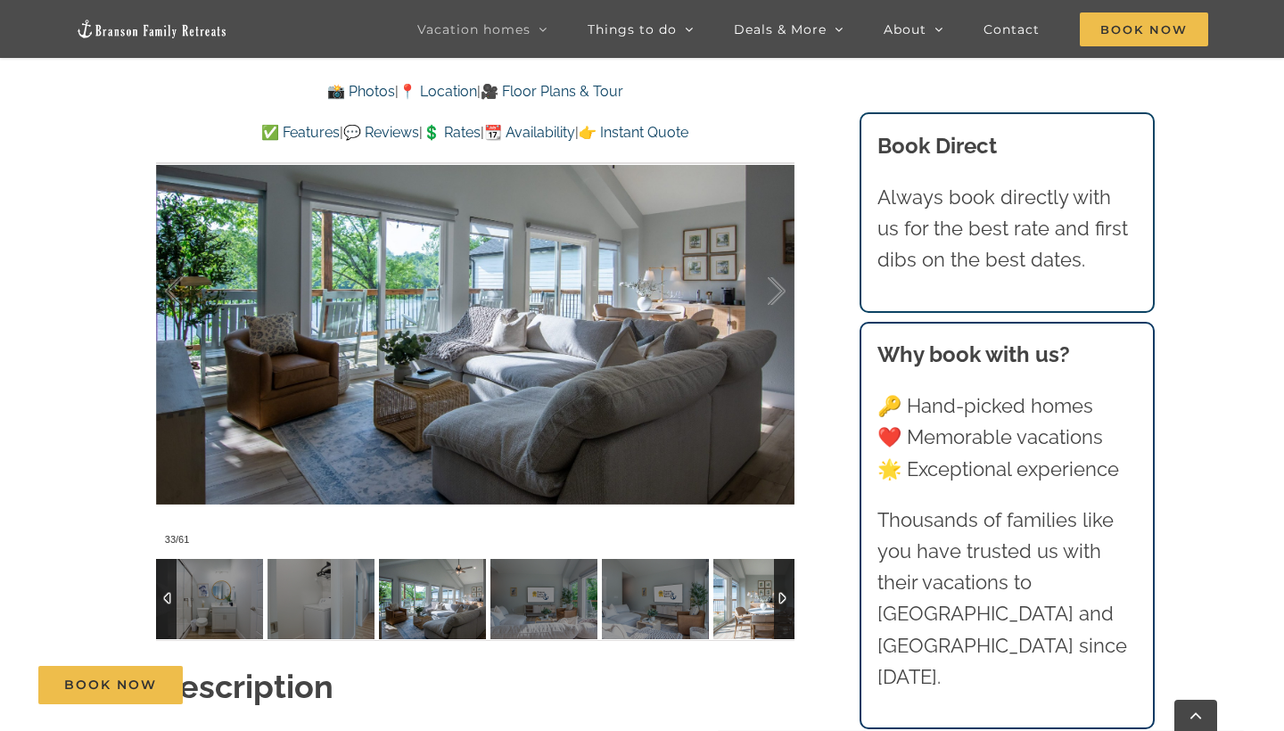
click at [763, 617] on img at bounding box center [767, 599] width 107 height 80
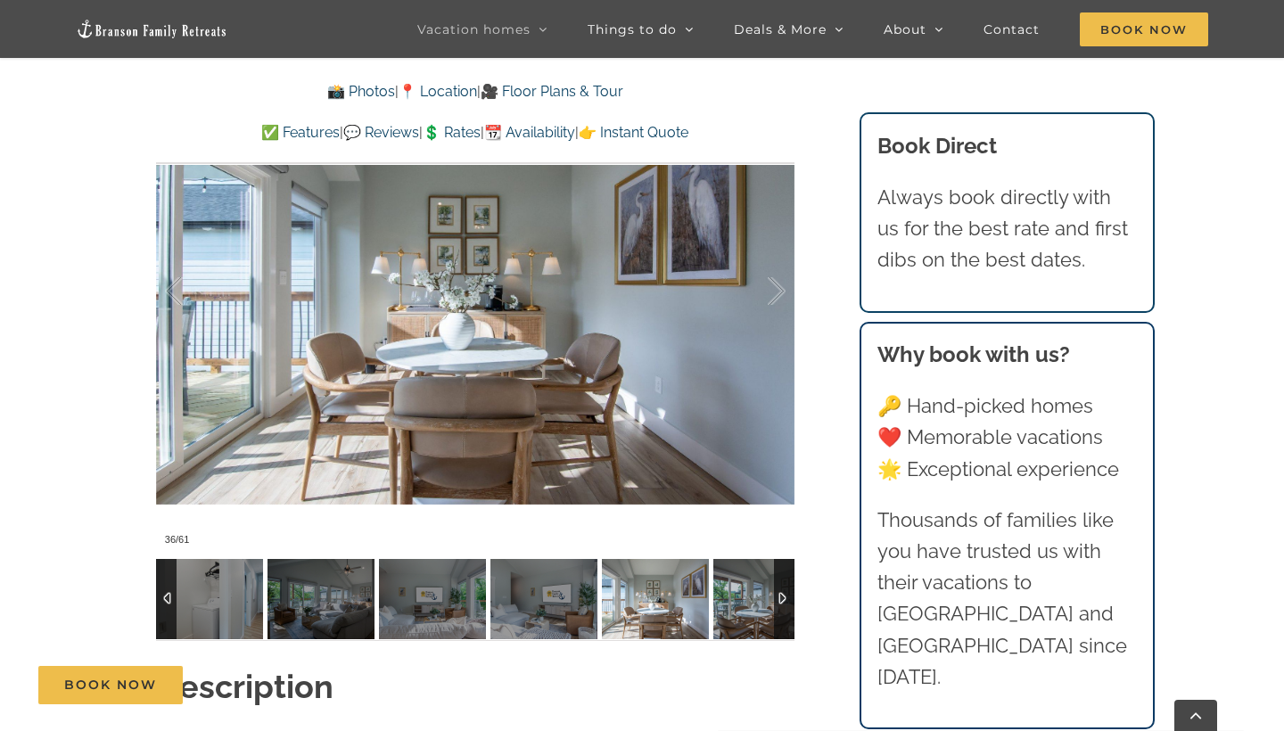
click at [781, 600] on div at bounding box center [784, 599] width 21 height 80
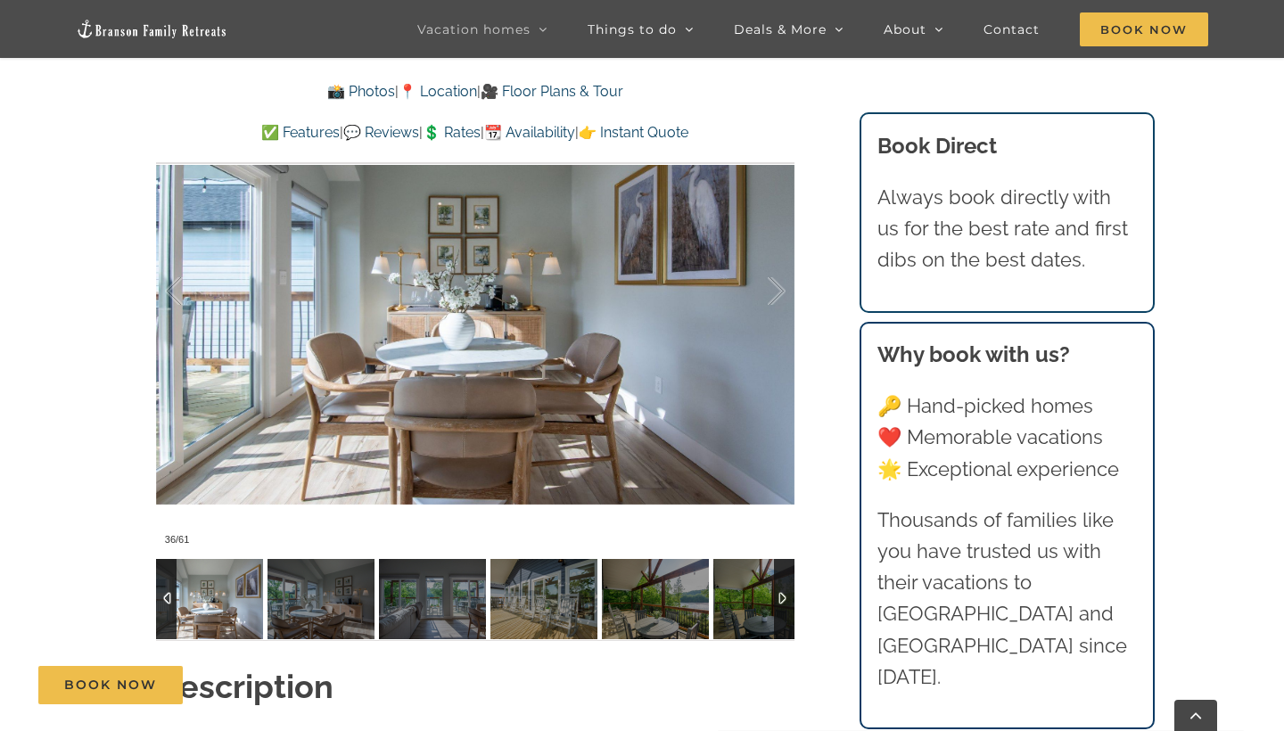
click at [784, 612] on div at bounding box center [784, 599] width 21 height 80
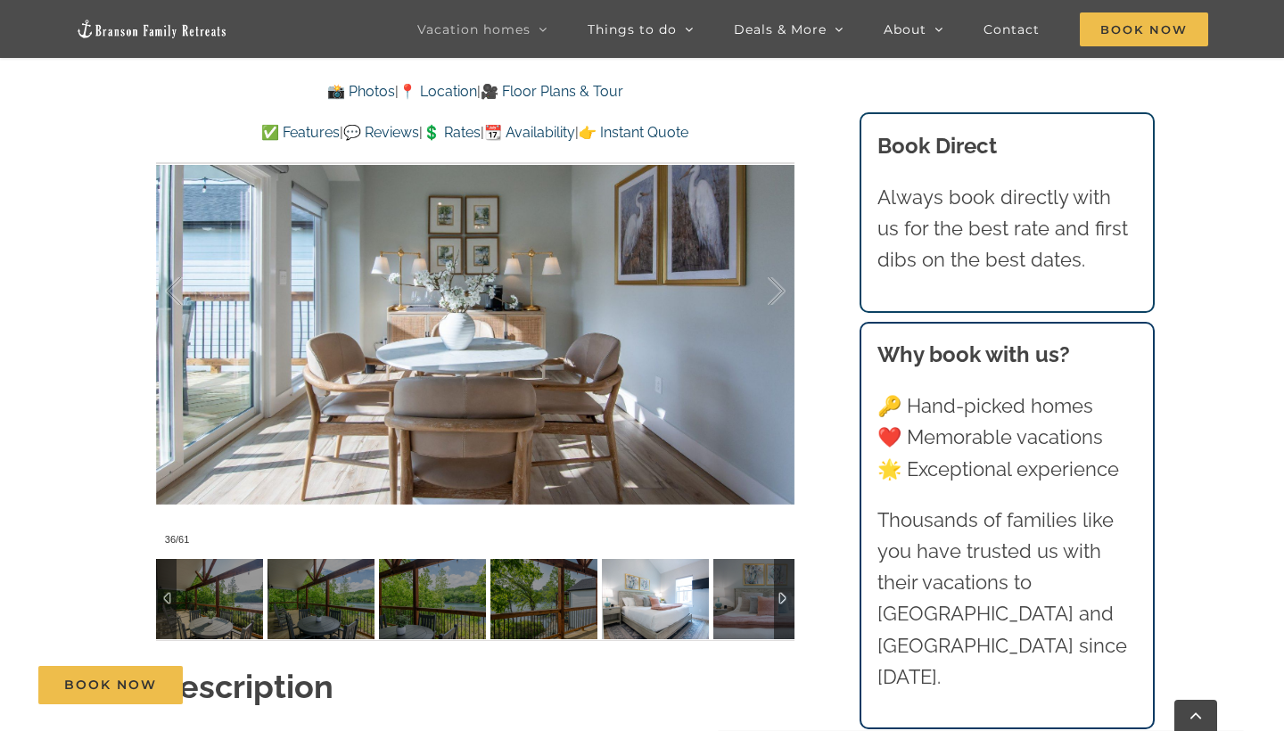
click at [642, 631] on img at bounding box center [655, 599] width 107 height 80
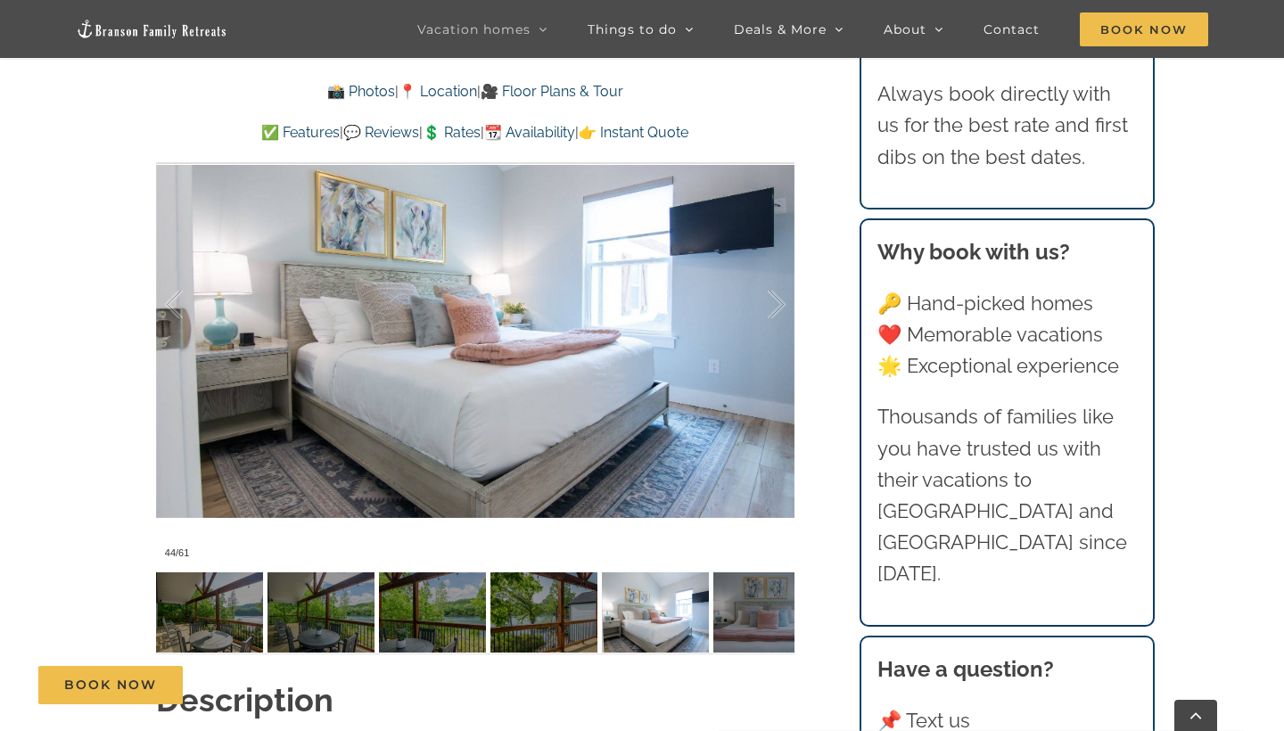
scroll to position [1265, 0]
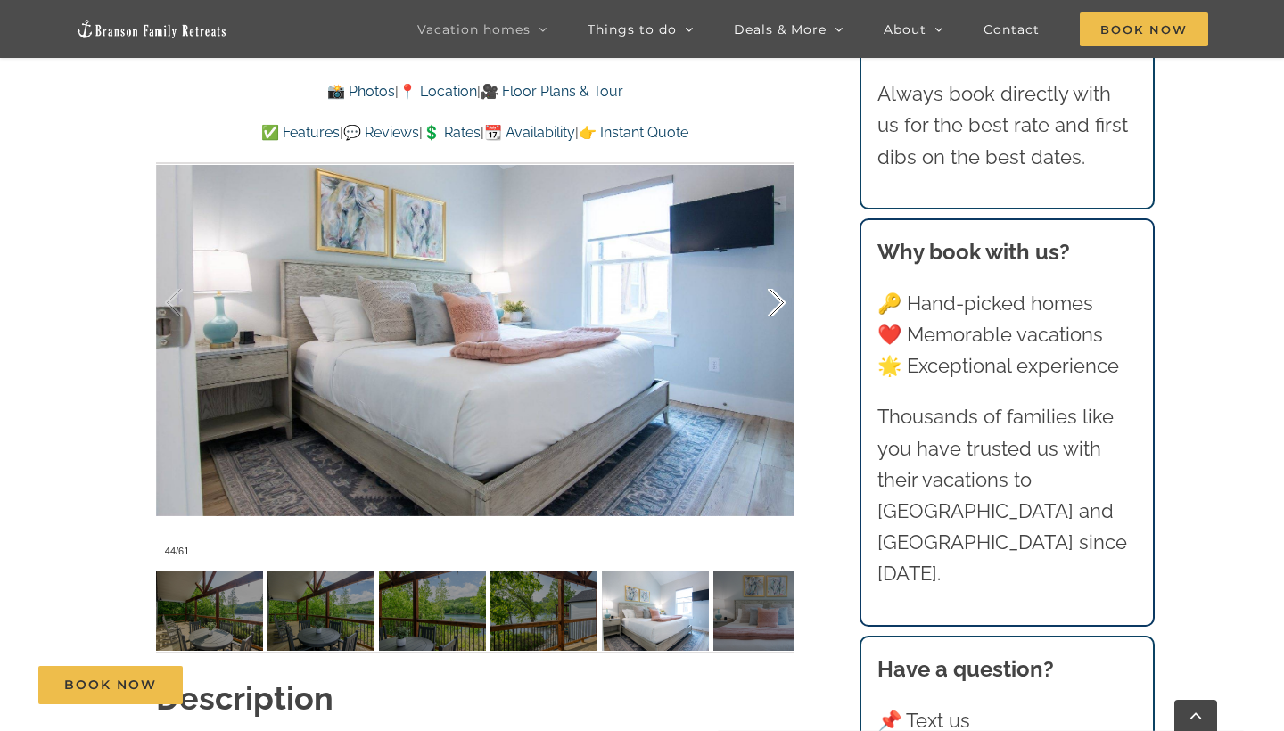
click at [780, 309] on div at bounding box center [757, 303] width 55 height 111
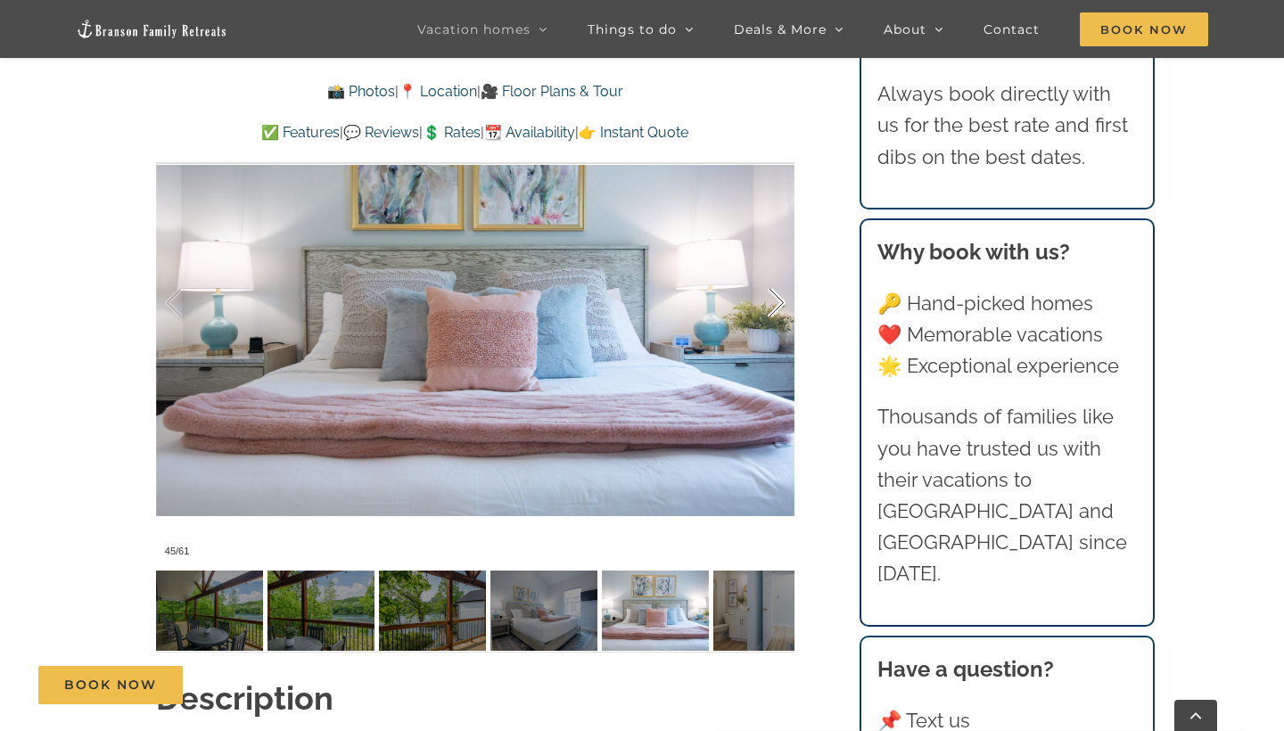
click at [780, 309] on div at bounding box center [757, 303] width 55 height 111
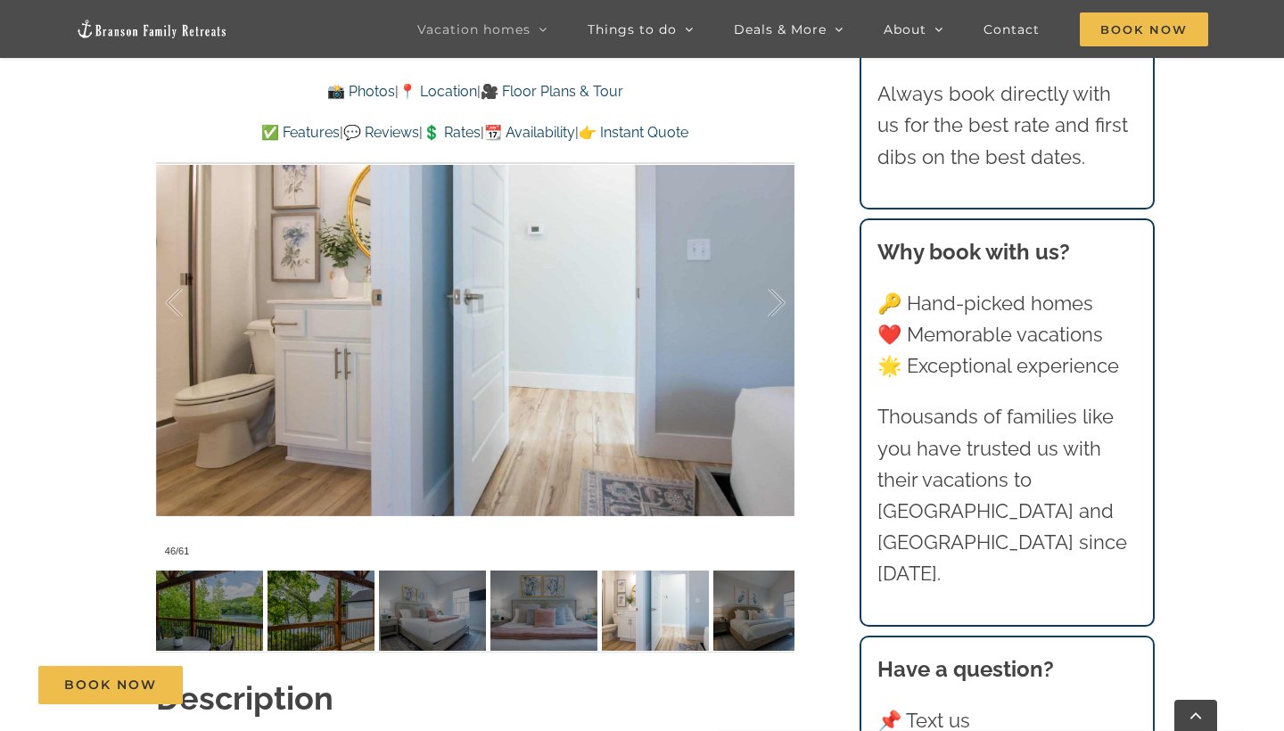
click at [812, 346] on div "[GEOGRAPHIC_DATA] luxury awaits at [GEOGRAPHIC_DATA], a vacation rental on [GEO…" at bounding box center [475, 150] width 710 height 1051
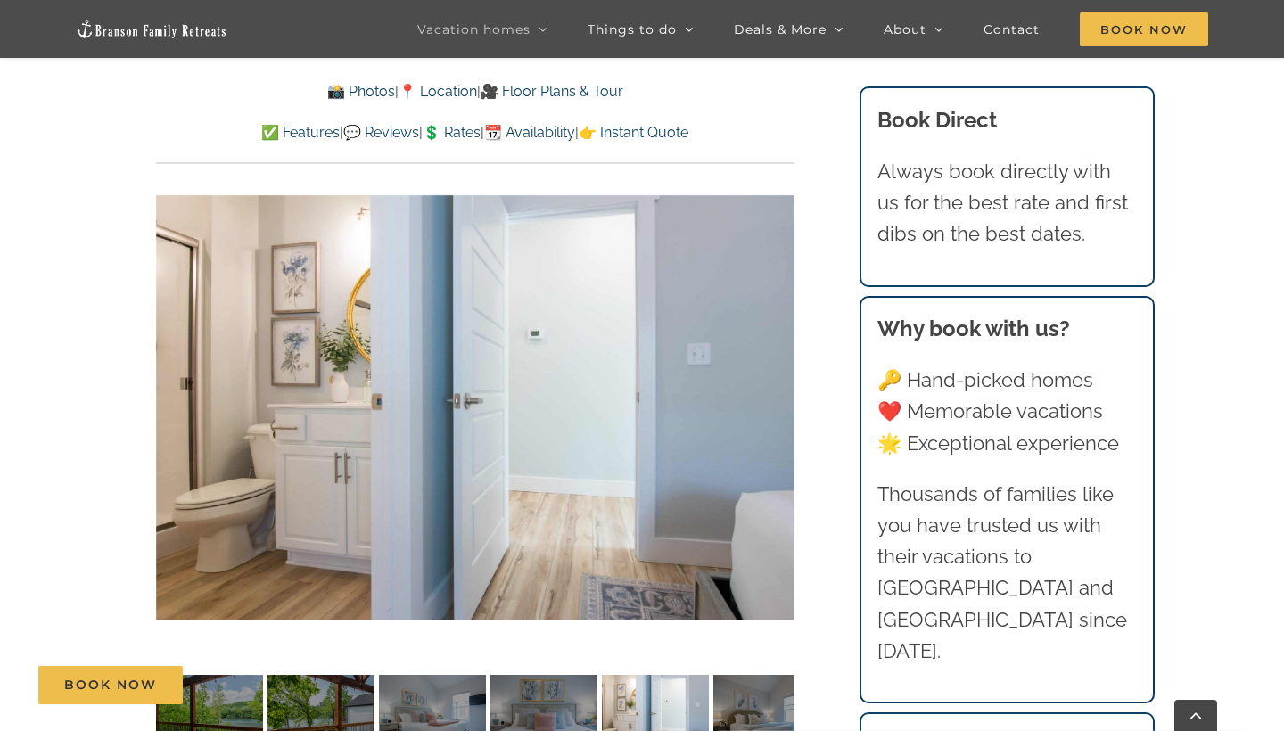
scroll to position [1173, 0]
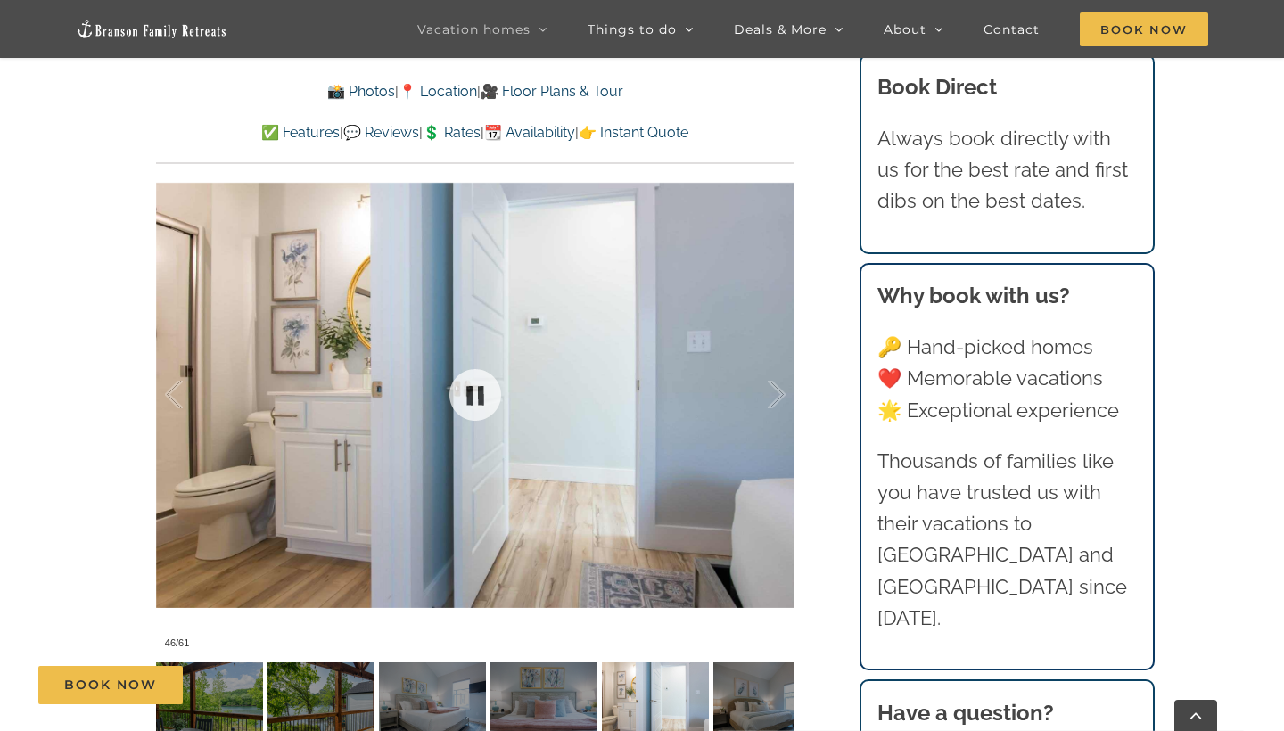
click at [790, 391] on div at bounding box center [475, 395] width 639 height 524
click at [779, 394] on div at bounding box center [757, 395] width 55 height 111
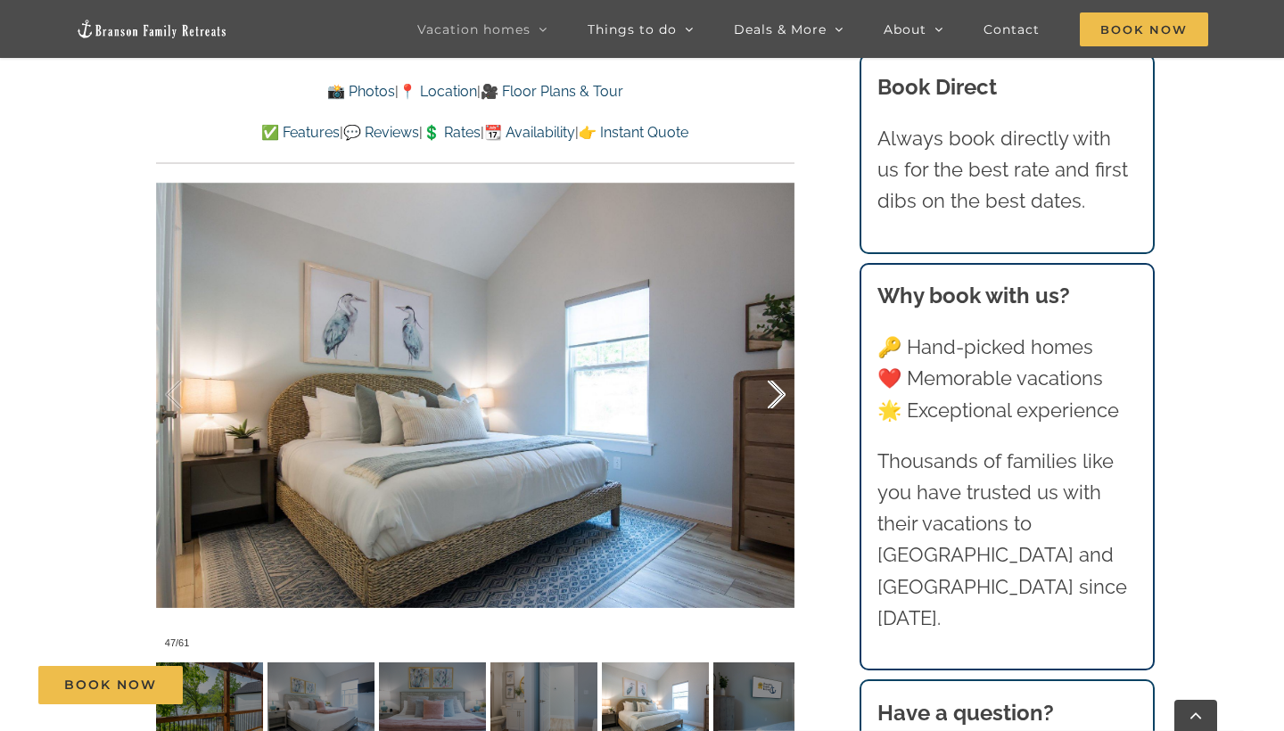
click at [779, 394] on div at bounding box center [757, 395] width 55 height 111
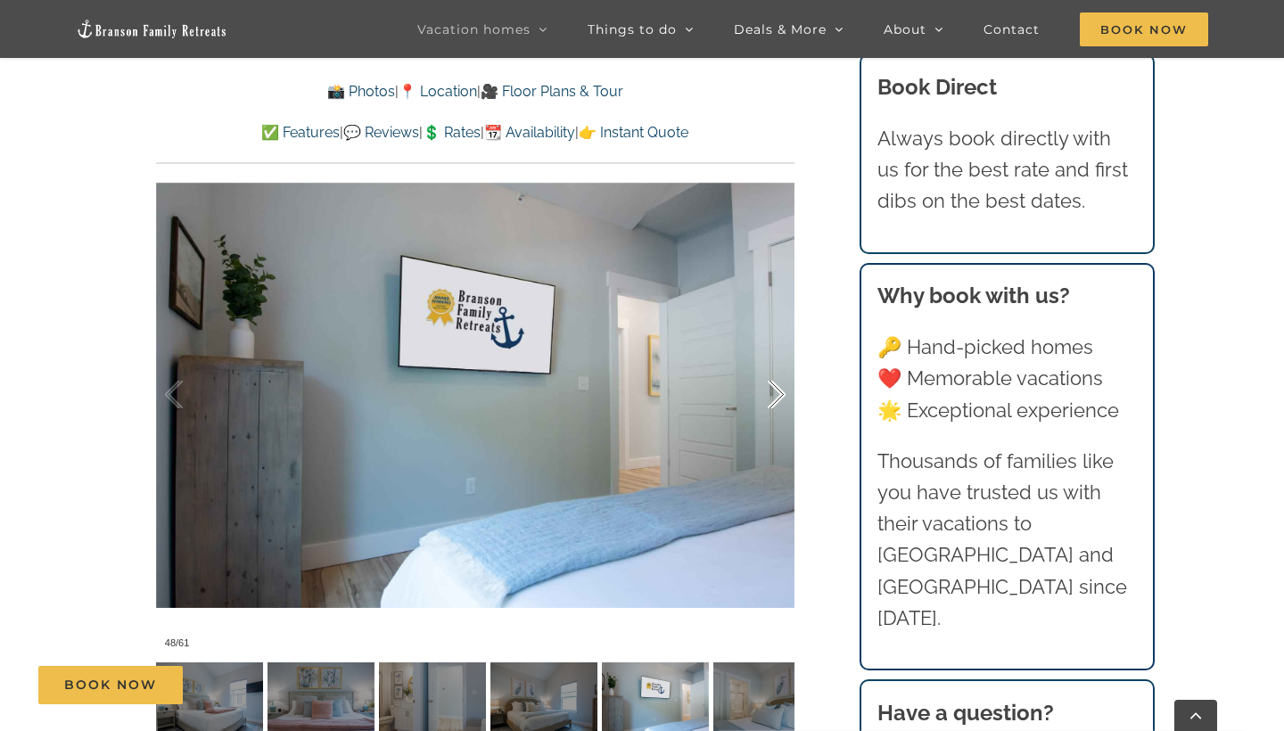
click at [779, 394] on div at bounding box center [757, 395] width 55 height 111
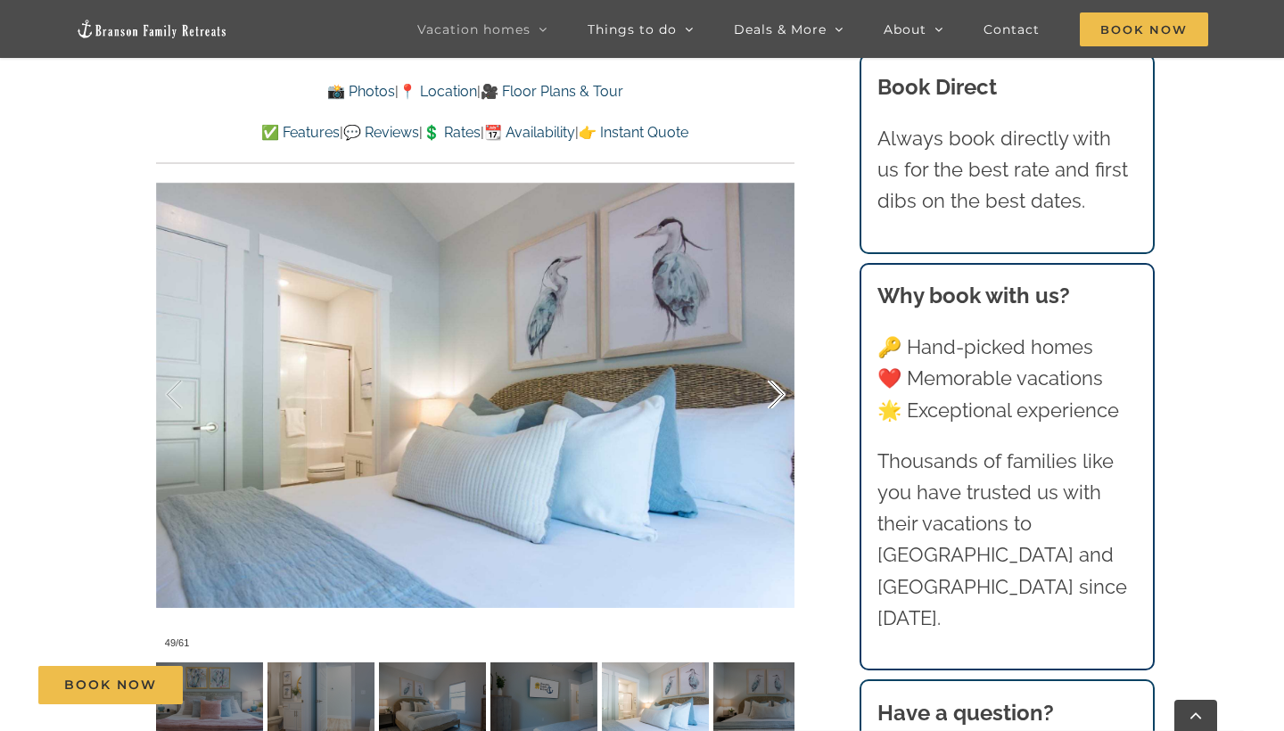
click at [779, 394] on div at bounding box center [757, 395] width 55 height 111
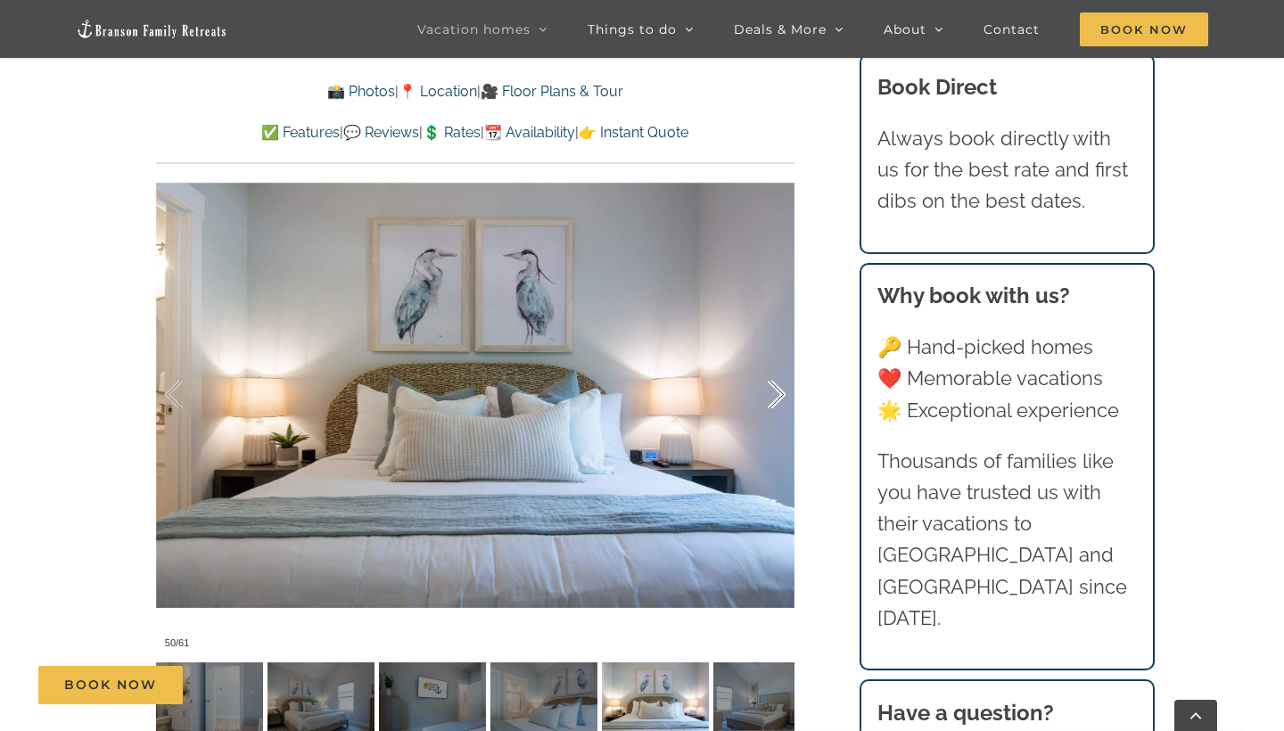
click at [779, 394] on div at bounding box center [757, 395] width 55 height 111
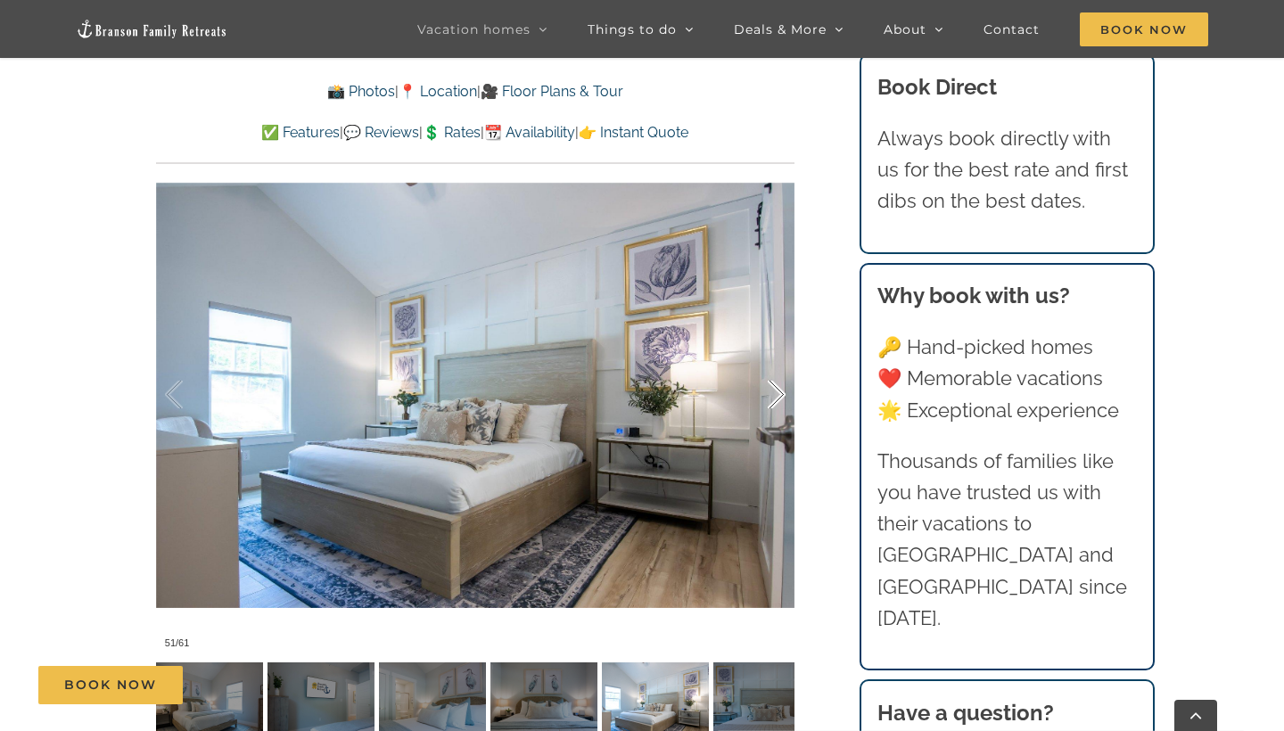
click at [779, 394] on div at bounding box center [757, 395] width 55 height 111
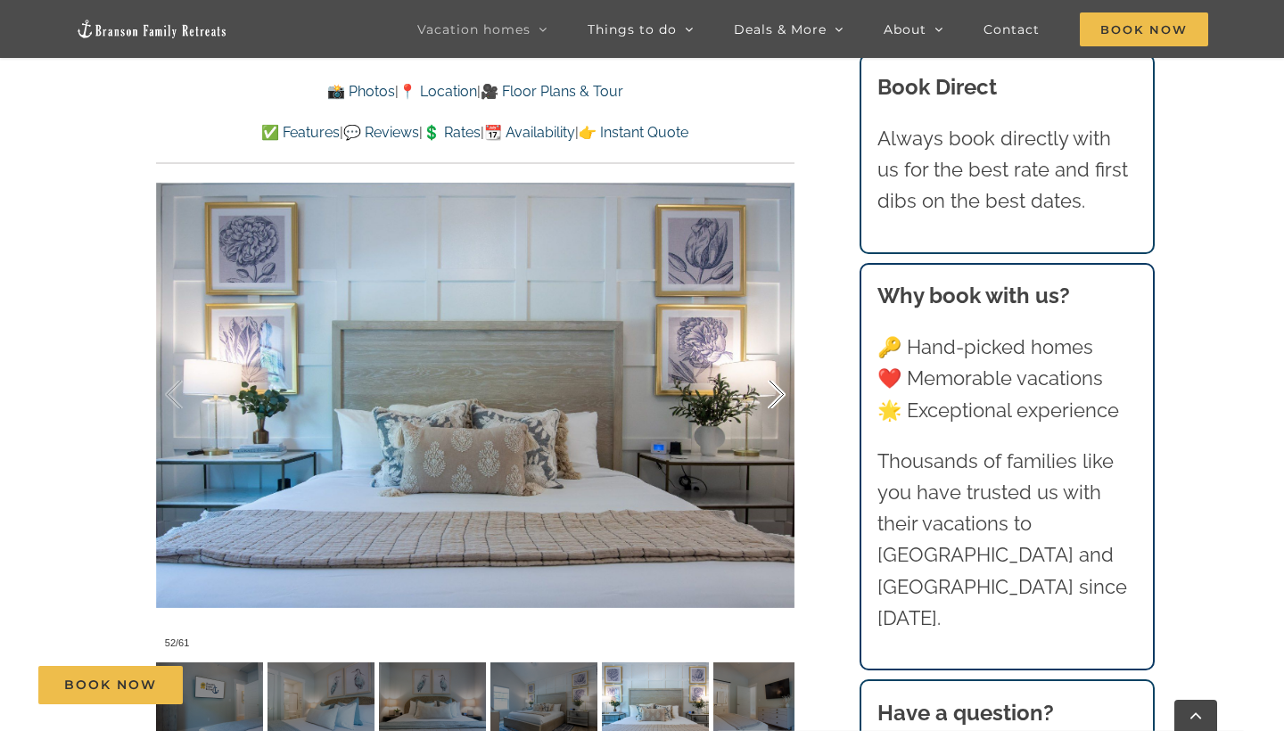
click at [779, 394] on div at bounding box center [757, 395] width 55 height 111
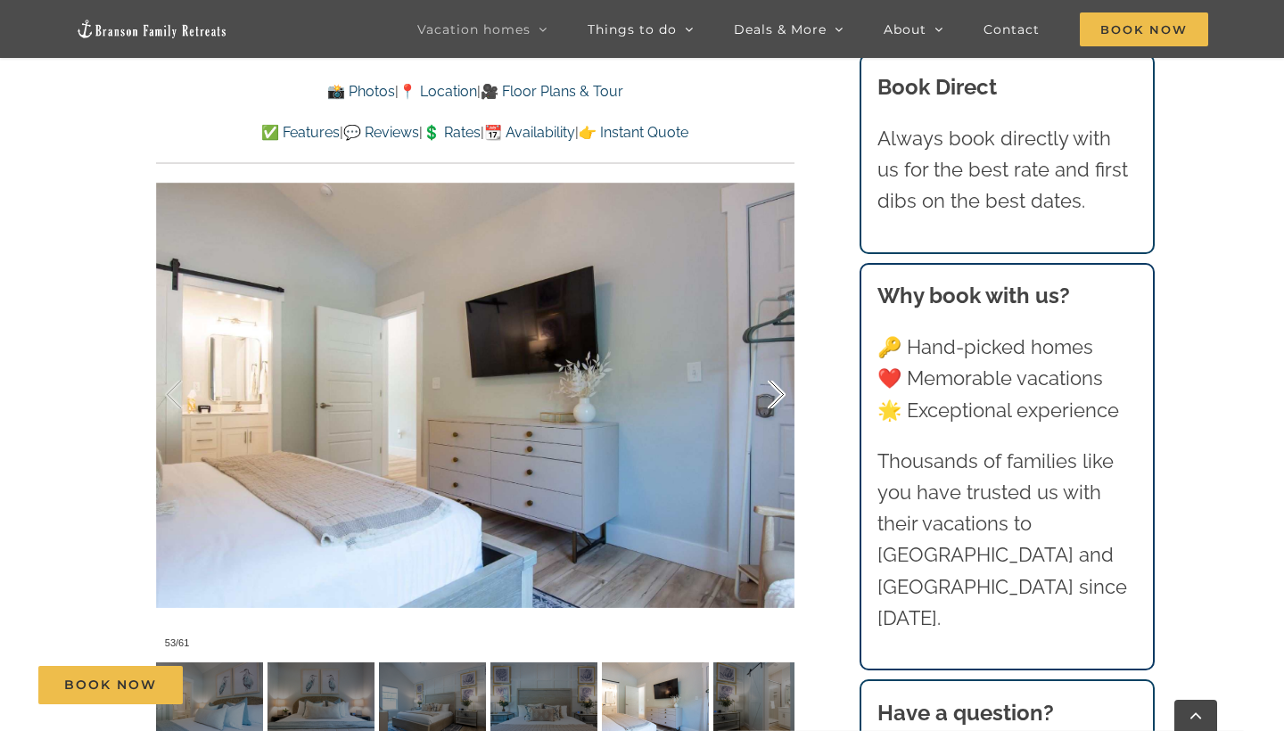
click at [779, 394] on div at bounding box center [757, 395] width 55 height 111
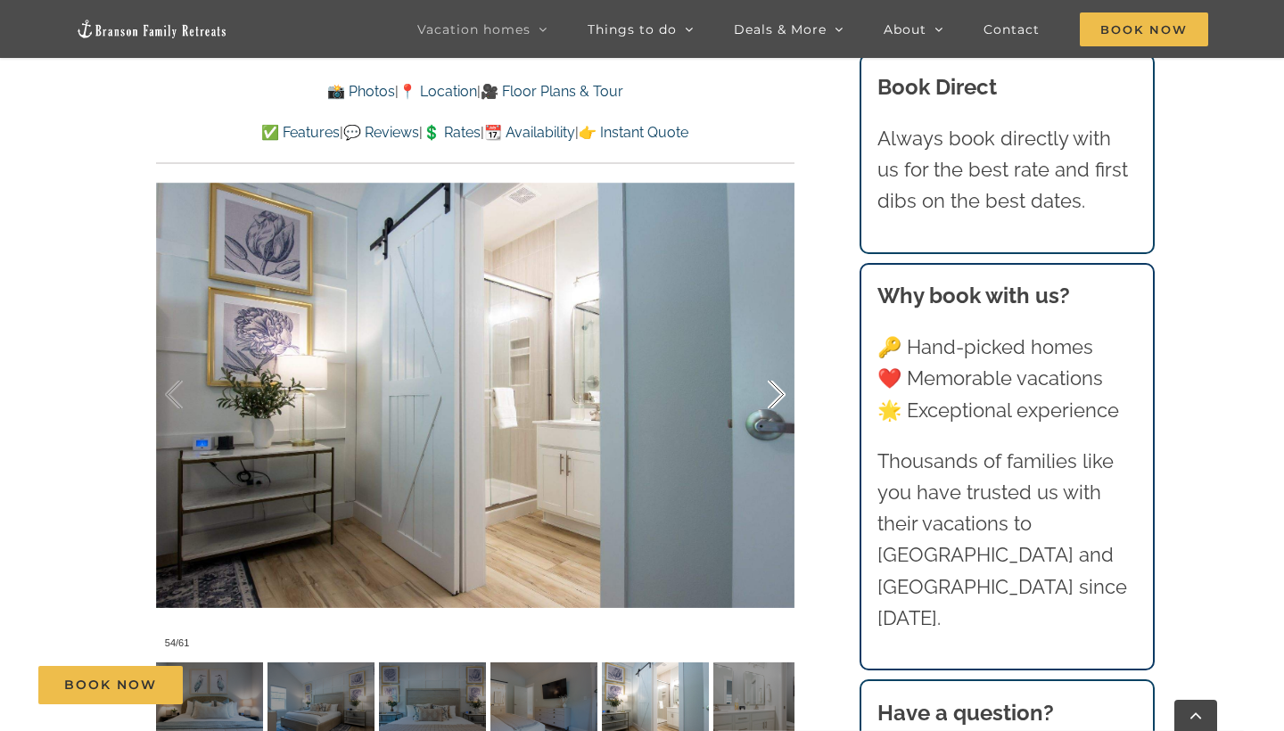
click at [779, 394] on div at bounding box center [757, 395] width 55 height 111
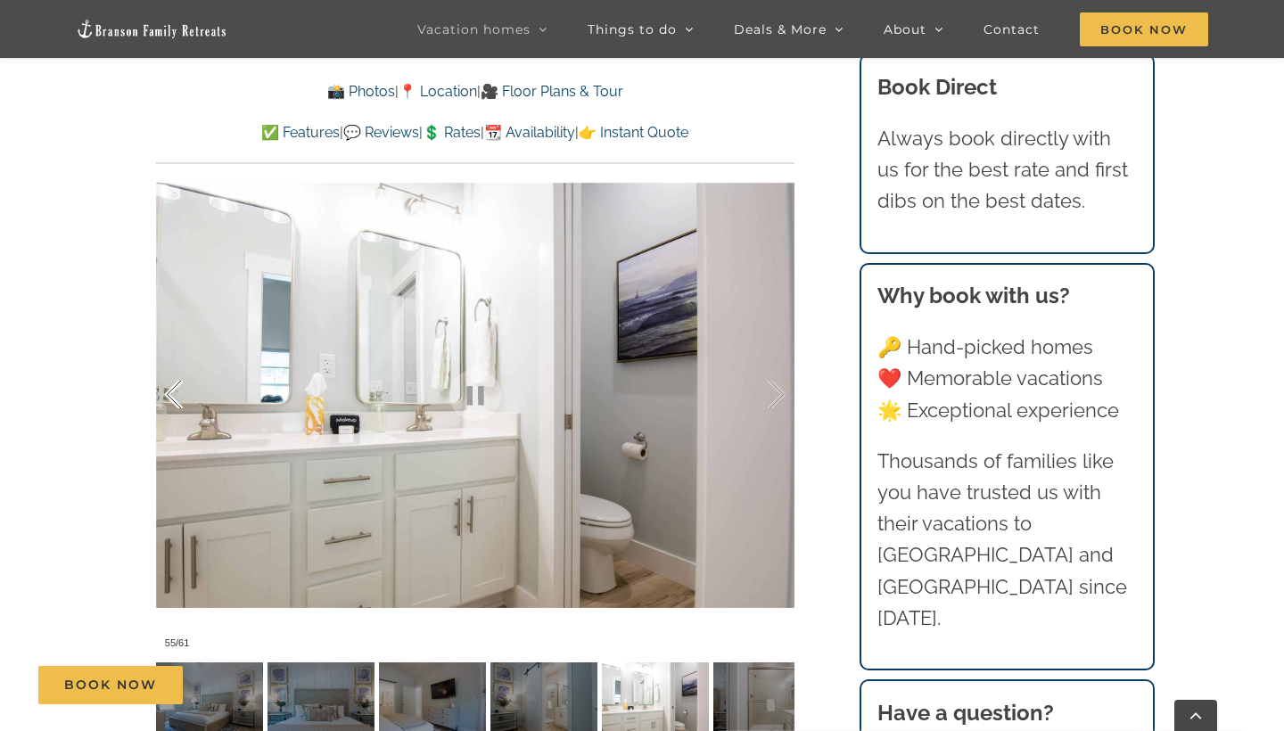
click at [174, 392] on div at bounding box center [192, 395] width 55 height 111
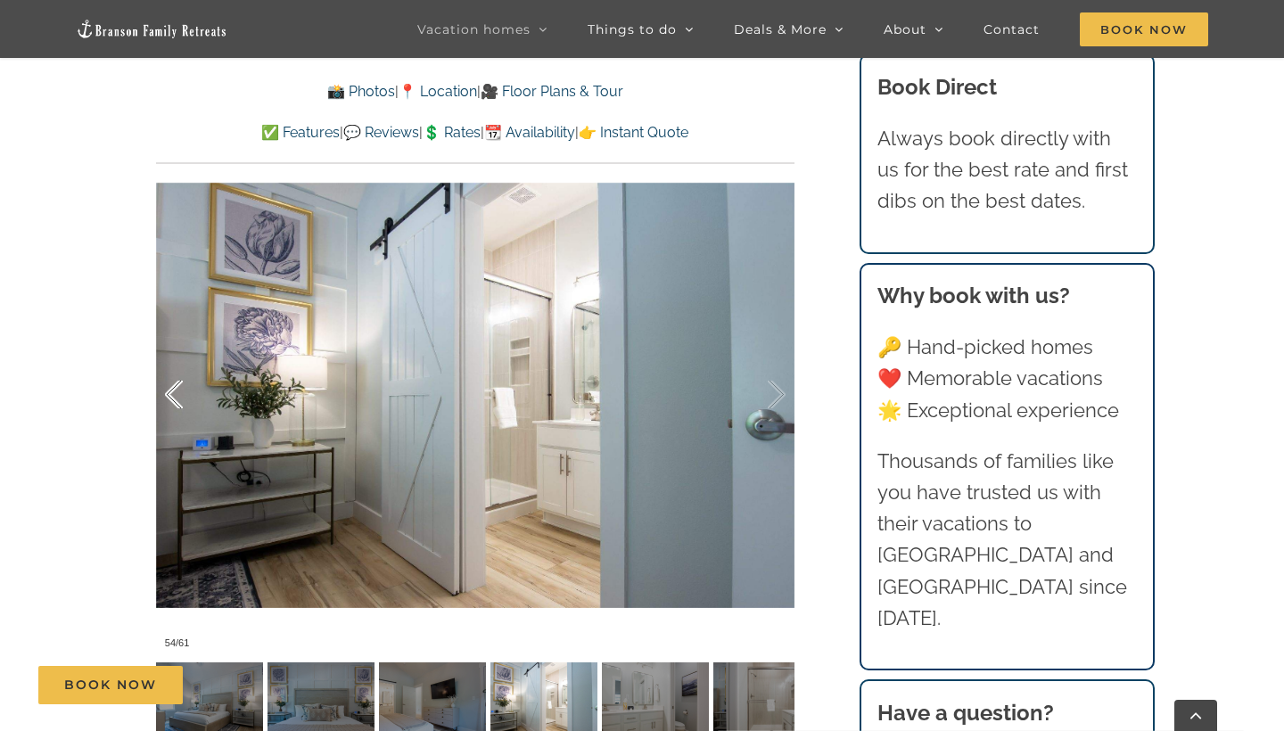
click at [174, 392] on div at bounding box center [192, 395] width 55 height 111
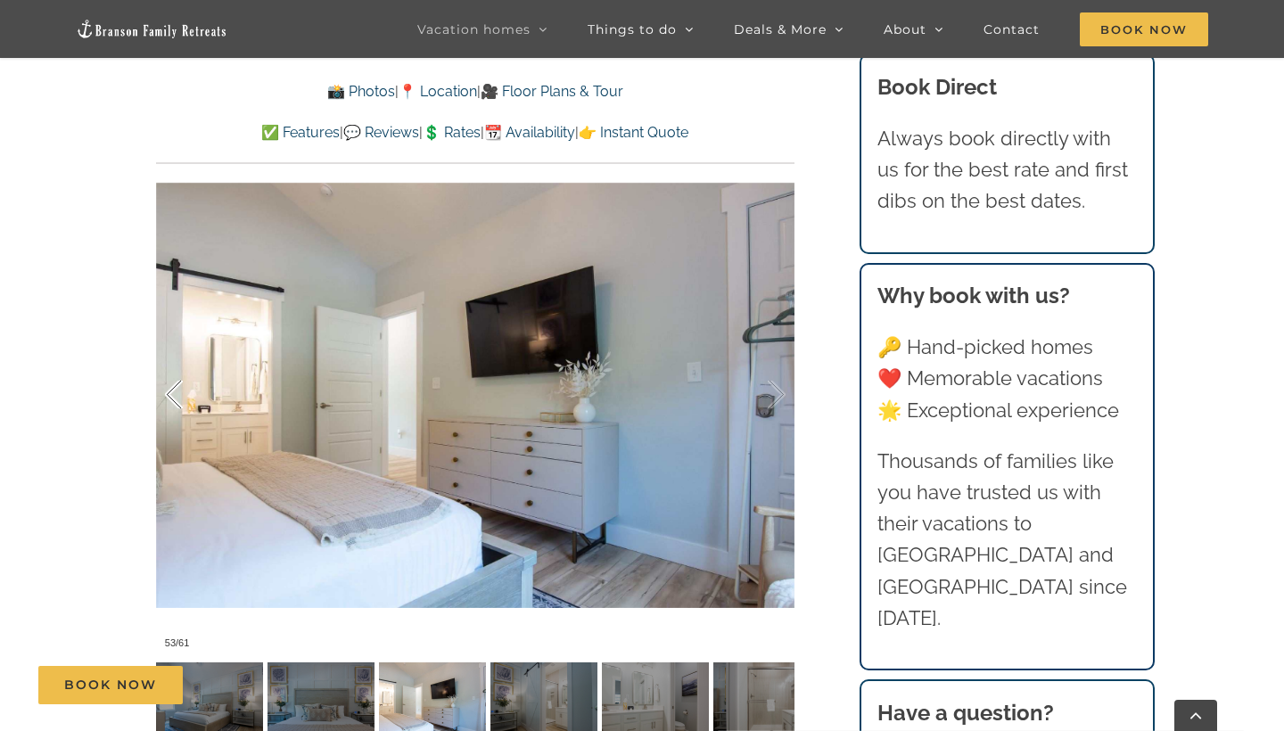
click at [174, 392] on div at bounding box center [192, 395] width 55 height 111
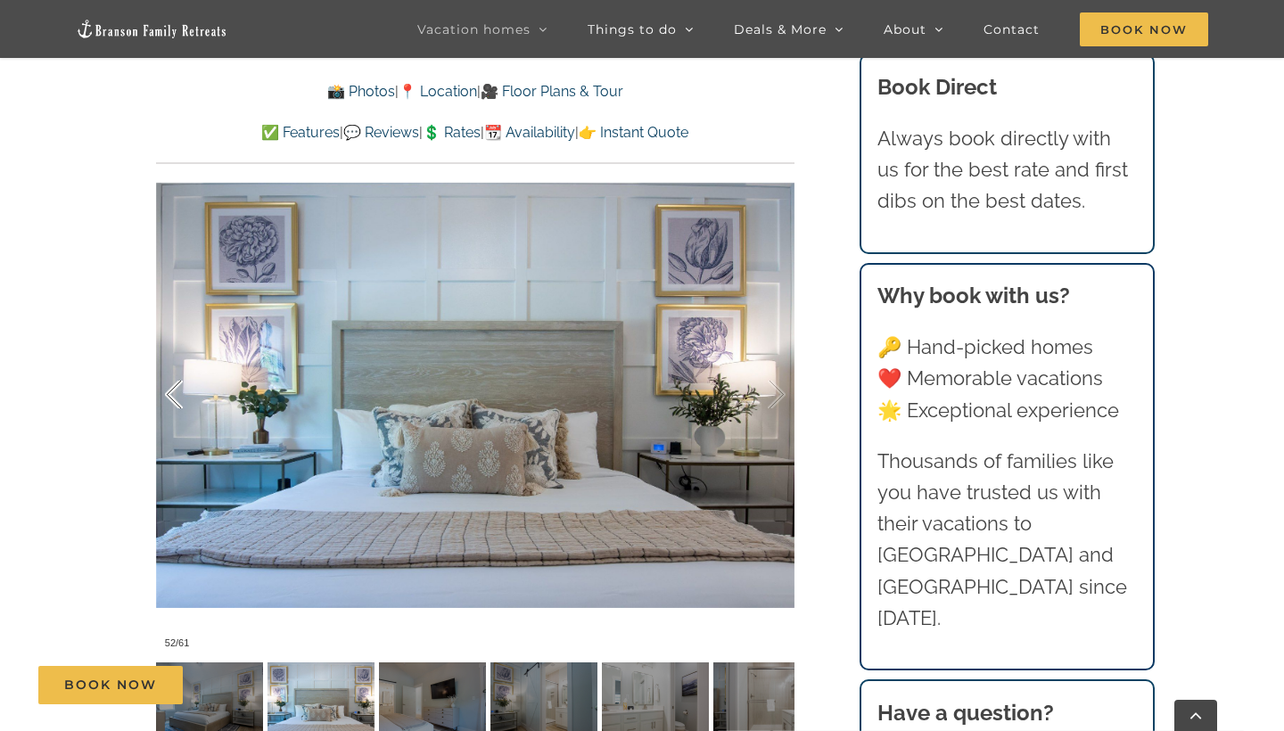
click at [174, 392] on div at bounding box center [192, 395] width 55 height 111
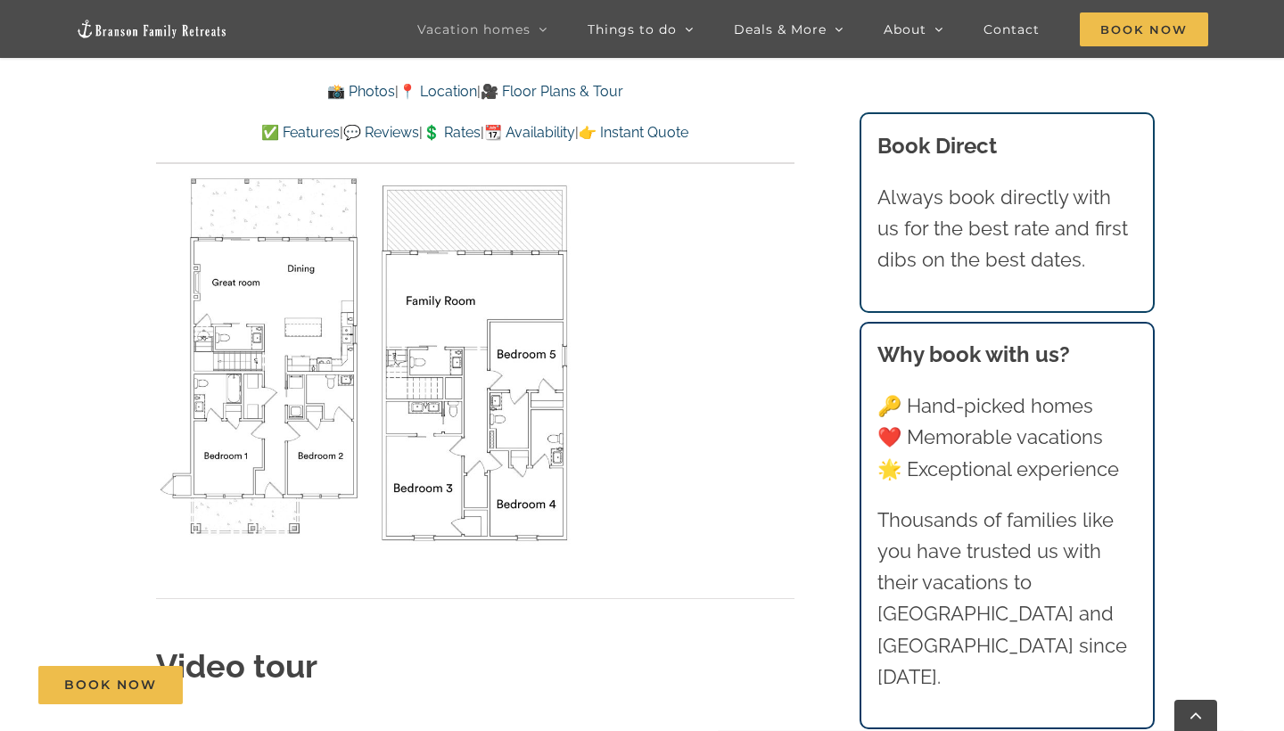
scroll to position [6051, 0]
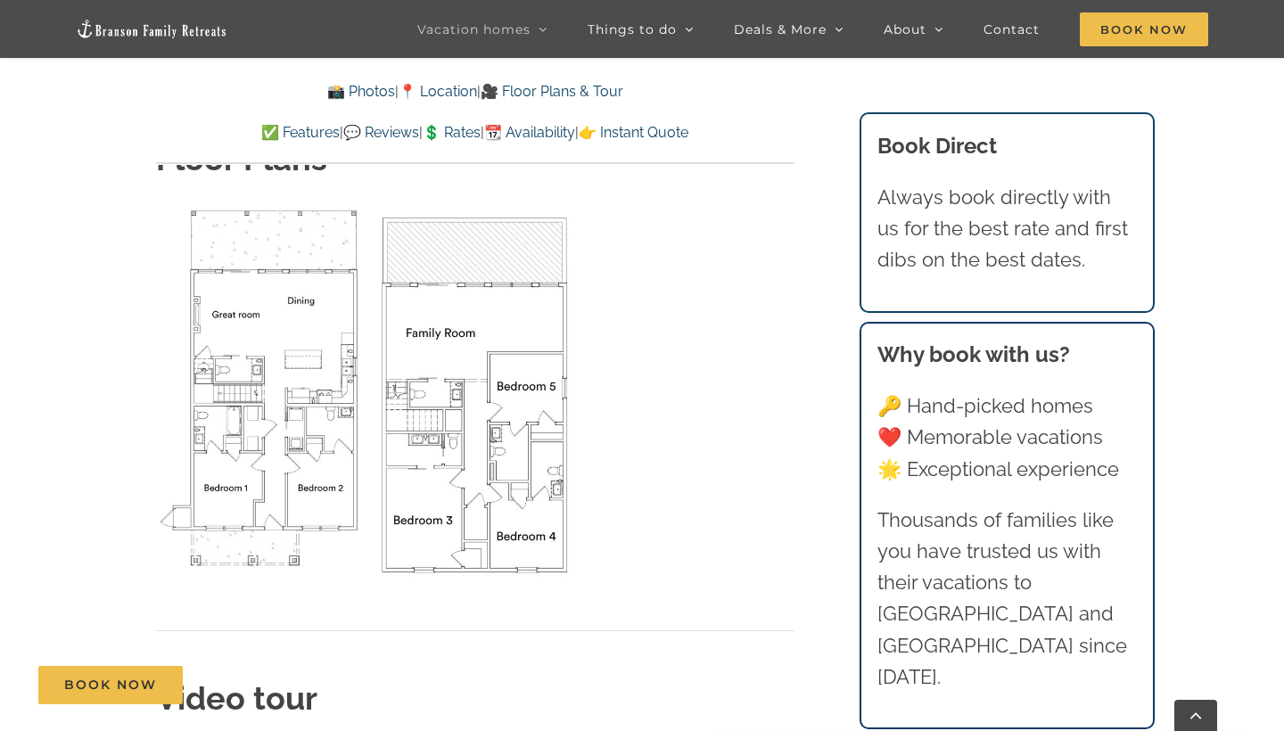
click at [790, 430] on div at bounding box center [476, 395] width 648 height 391
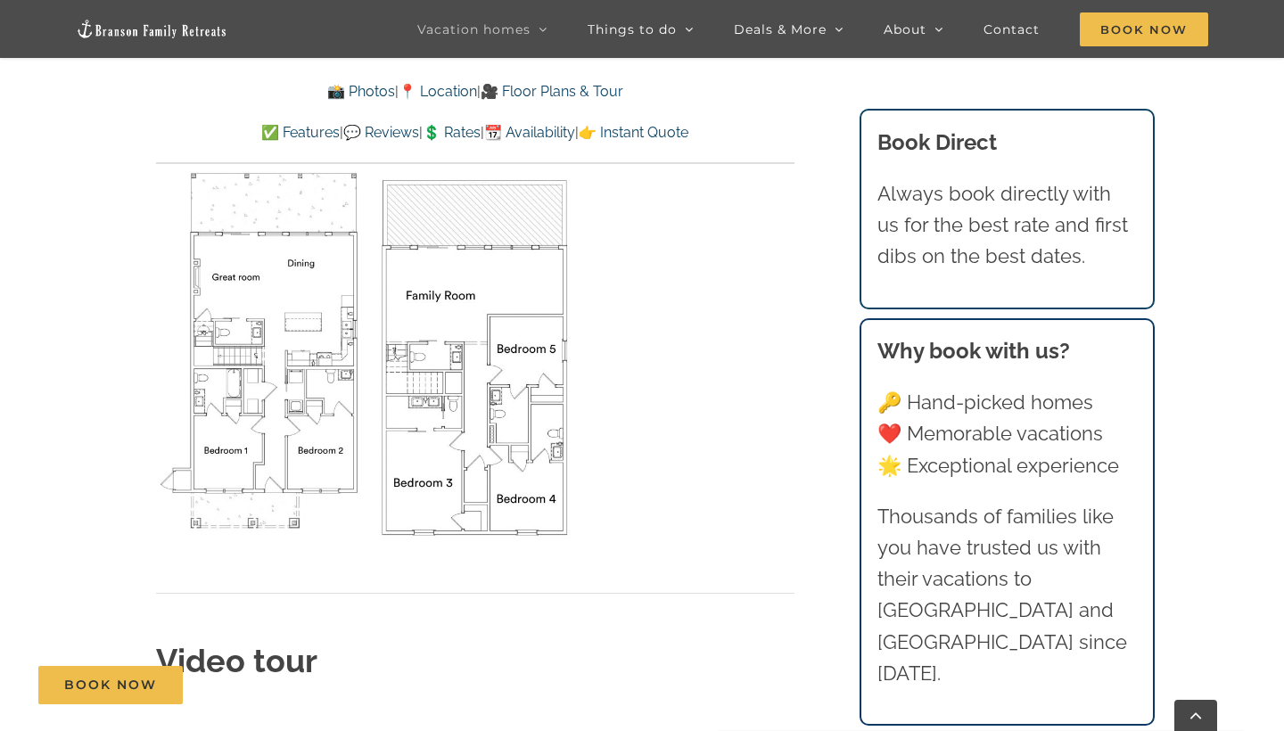
scroll to position [6110, 0]
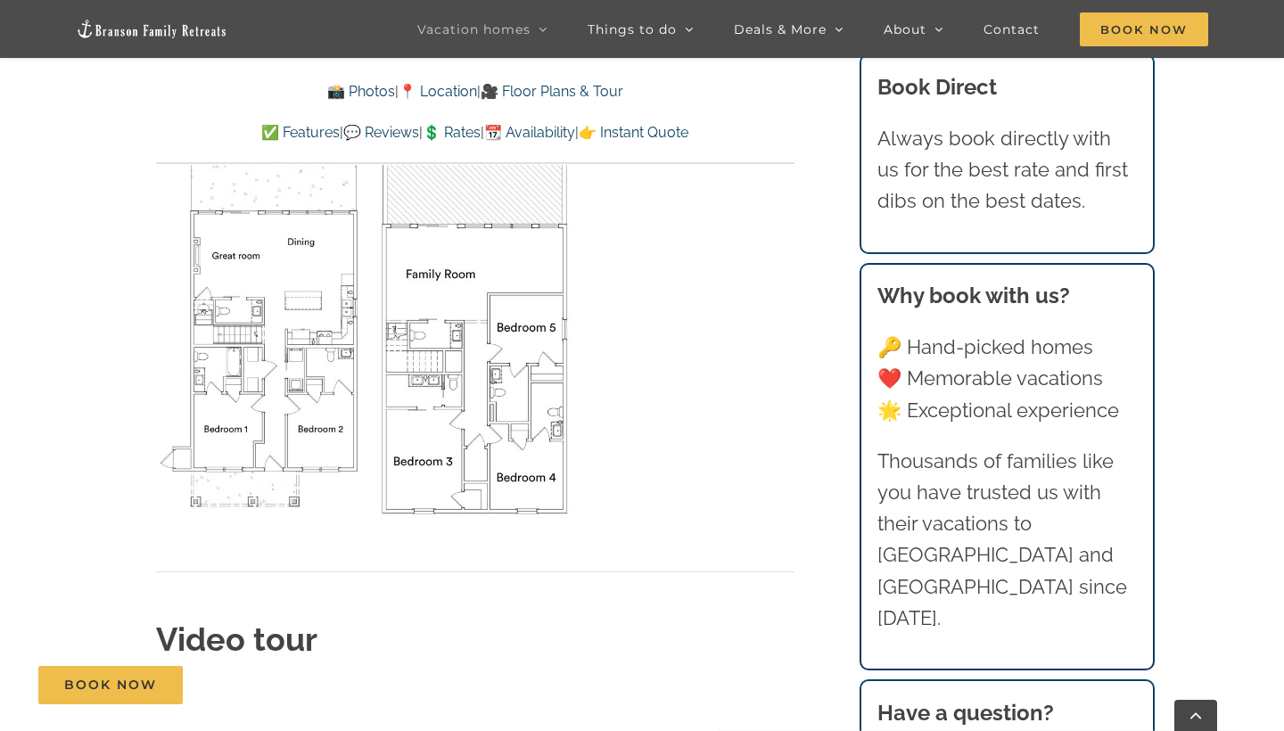
click at [360, 89] on link "📸 Photos" at bounding box center [361, 91] width 68 height 17
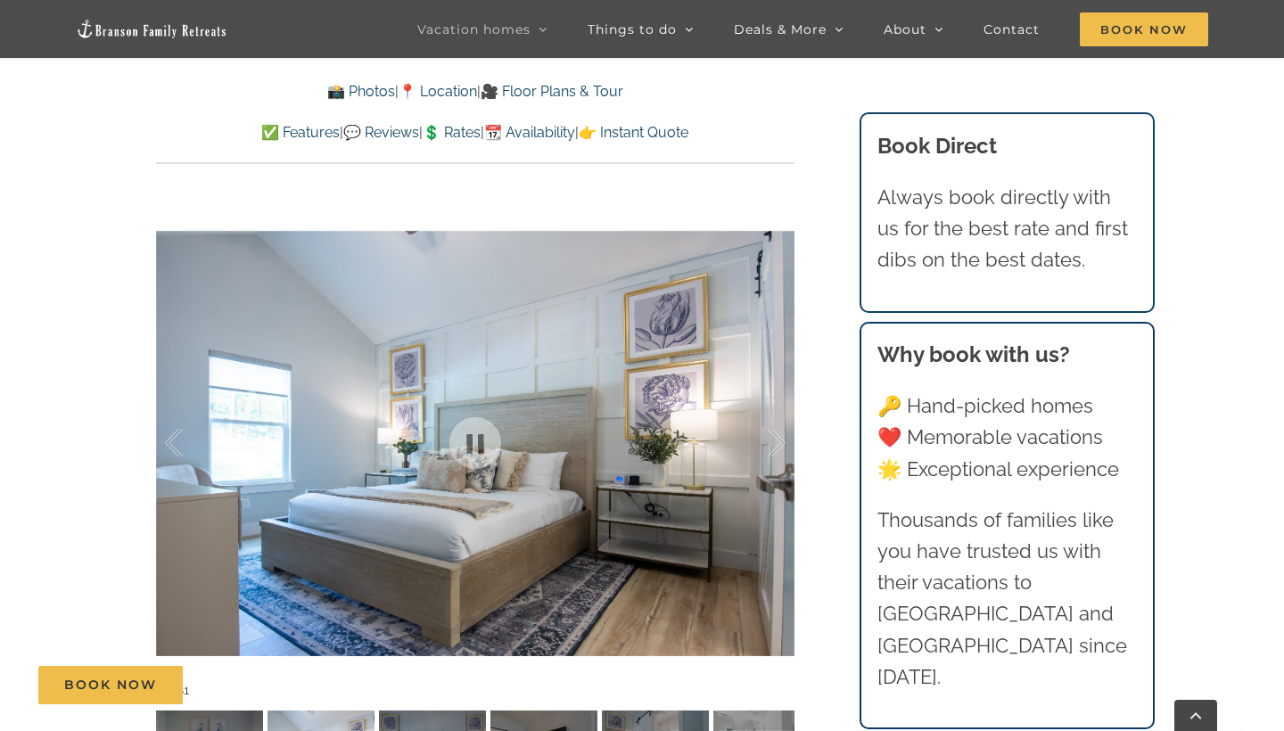
click at [810, 382] on div "[GEOGRAPHIC_DATA] luxury awaits at [GEOGRAPHIC_DATA], a vacation rental on [GEO…" at bounding box center [475, 290] width 710 height 1051
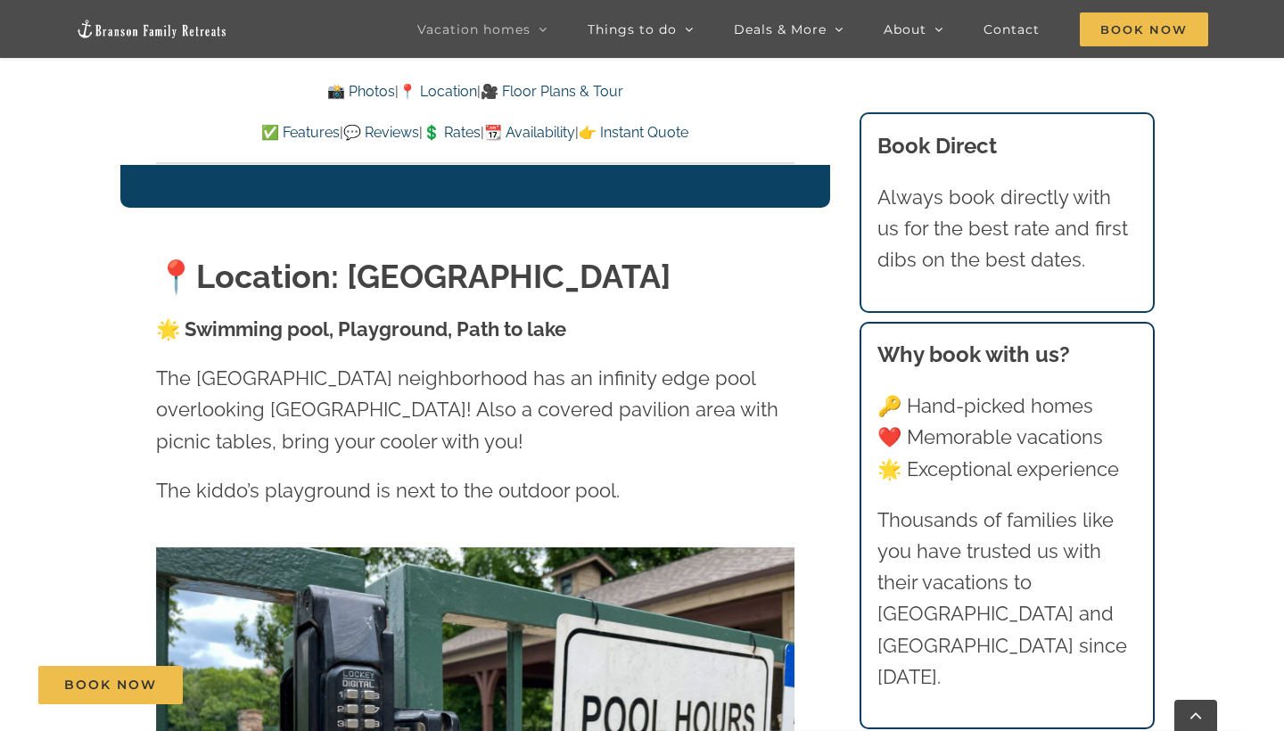
scroll to position [3594, 0]
